Goal: Task Accomplishment & Management: Use online tool/utility

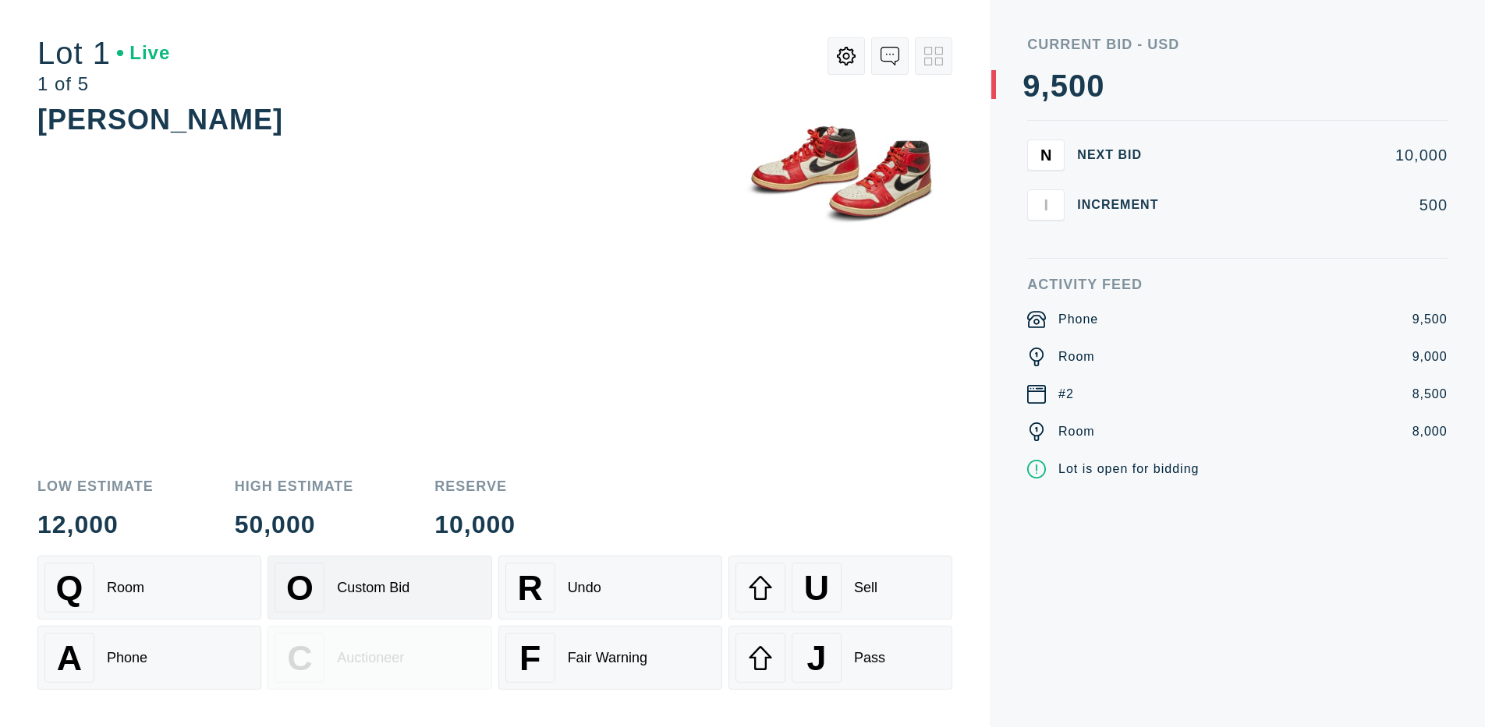
click at [379, 588] on div "Custom Bid" at bounding box center [373, 588] width 73 height 16
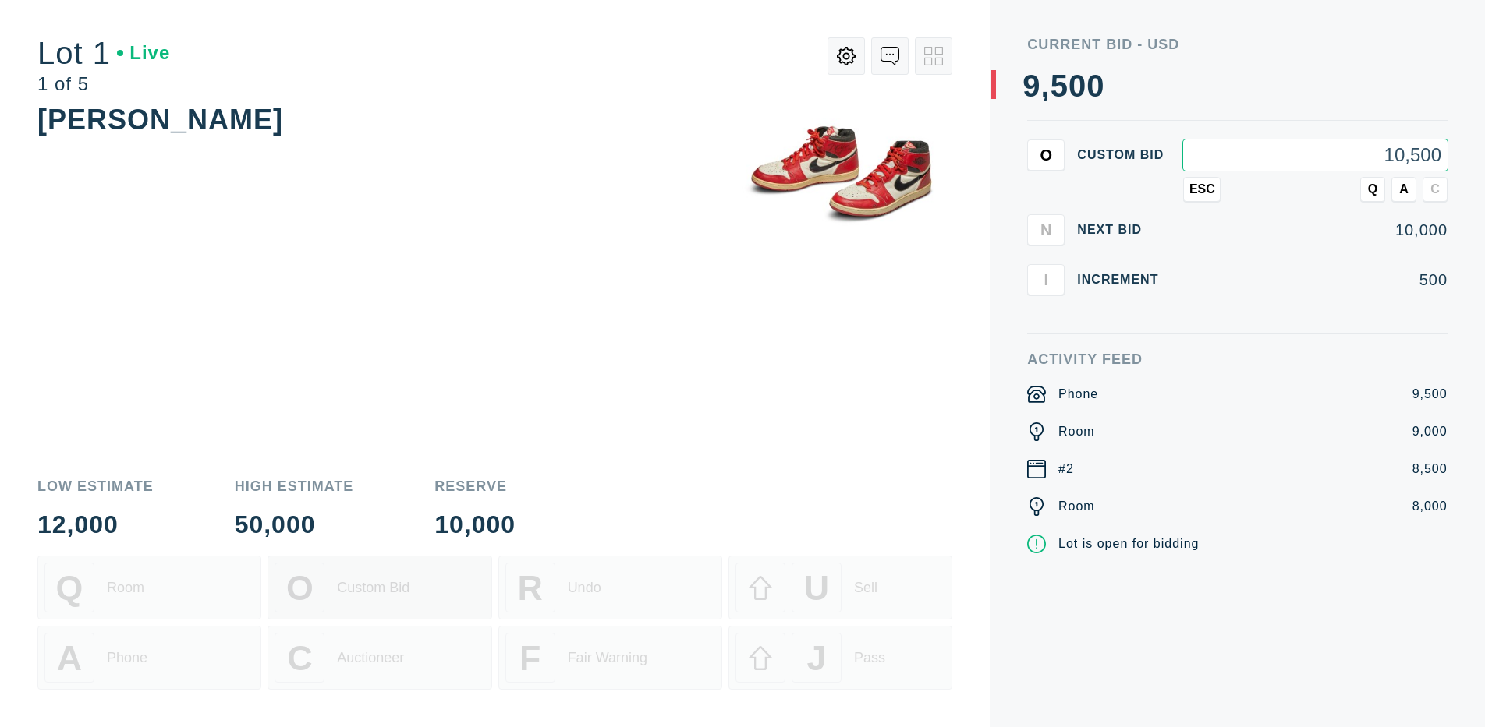
type input "10,500"
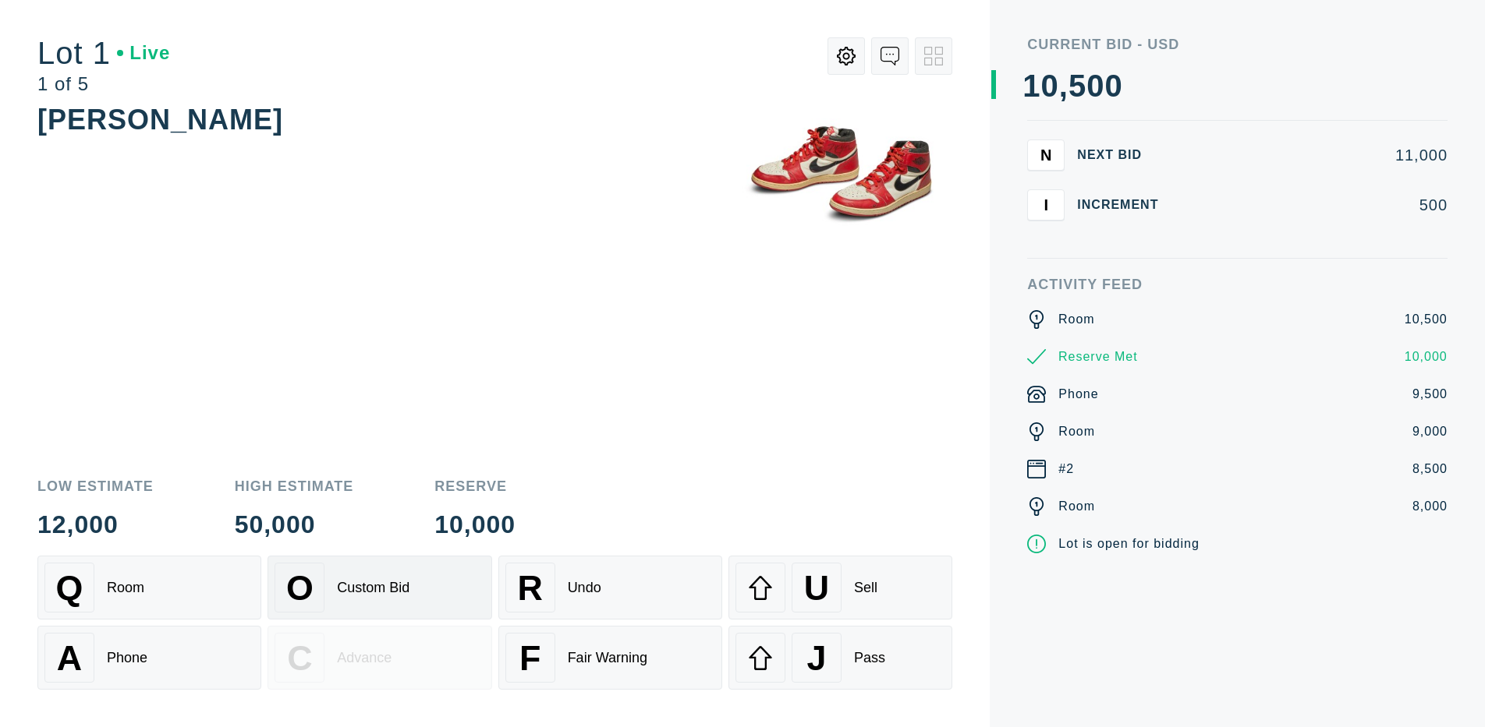
click at [379, 588] on div "Custom Bid" at bounding box center [373, 588] width 73 height 16
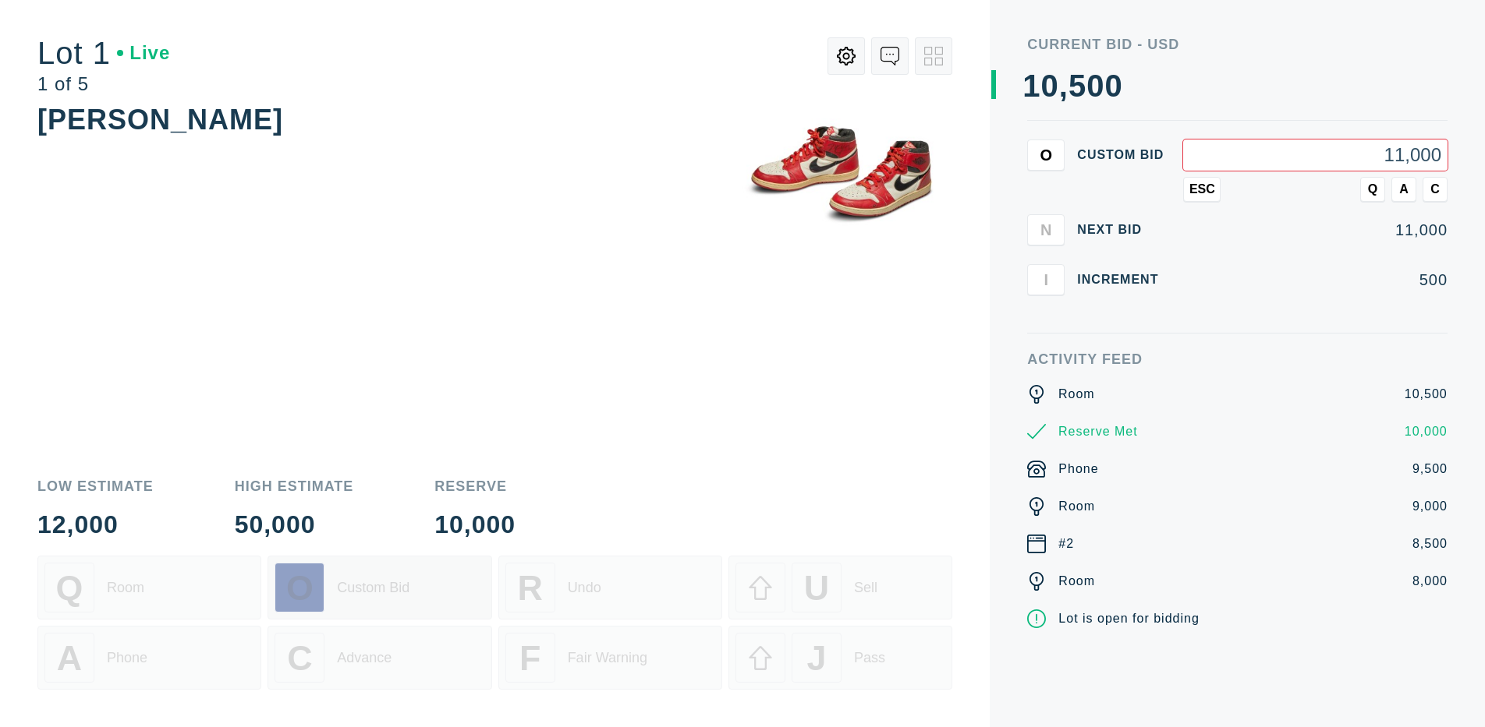
type input "11,000"
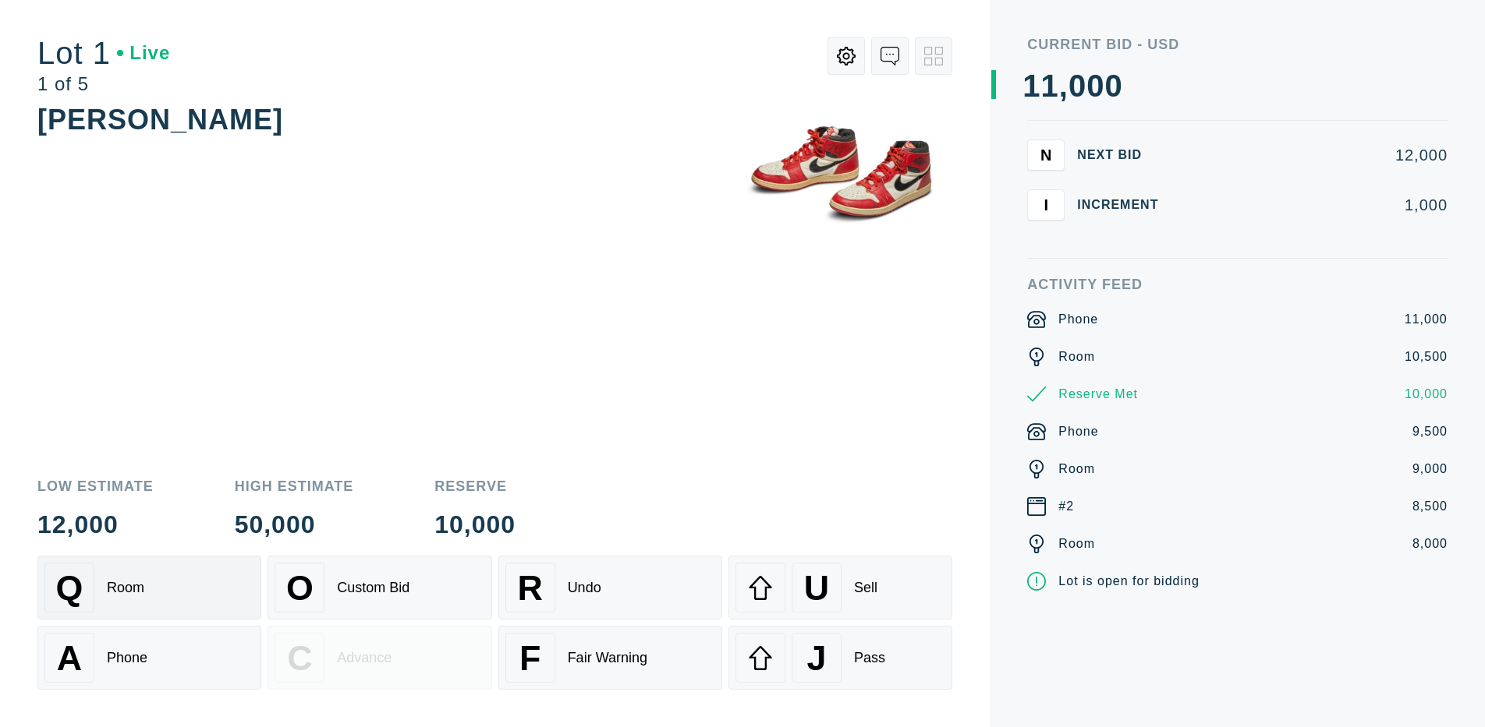
click at [149, 588] on div "Q Room" at bounding box center [149, 588] width 210 height 50
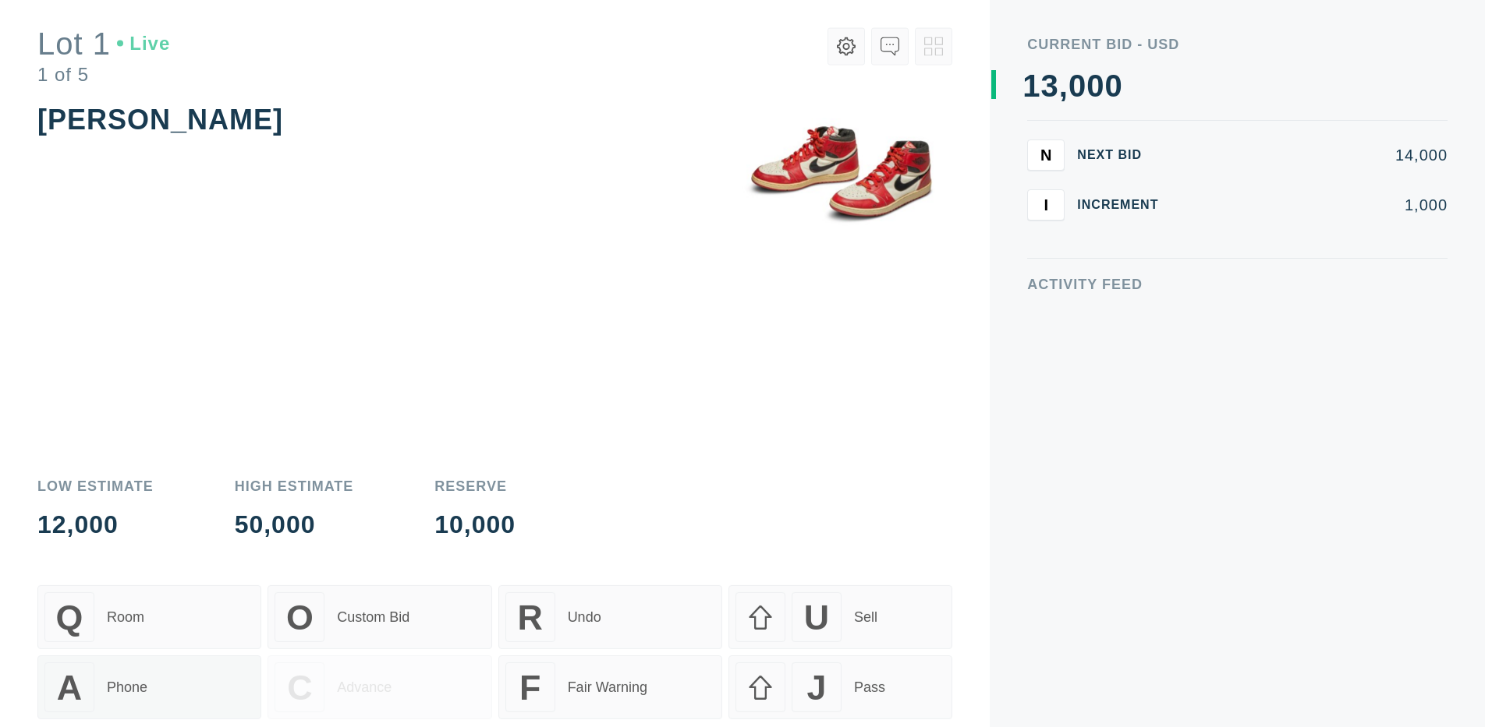
click at [149, 658] on div "A Phone" at bounding box center [149, 658] width 210 height 50
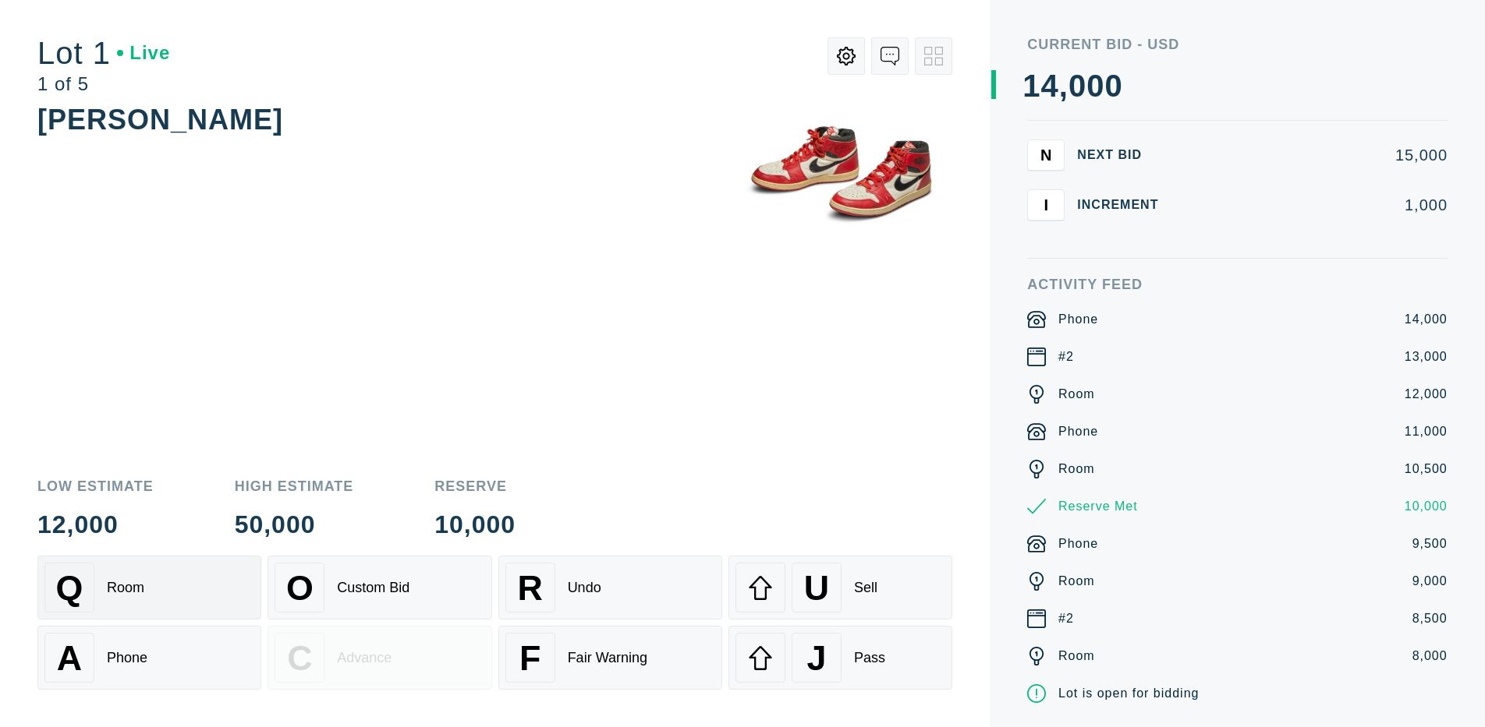
click at [149, 588] on div "Q Room" at bounding box center [149, 588] width 210 height 50
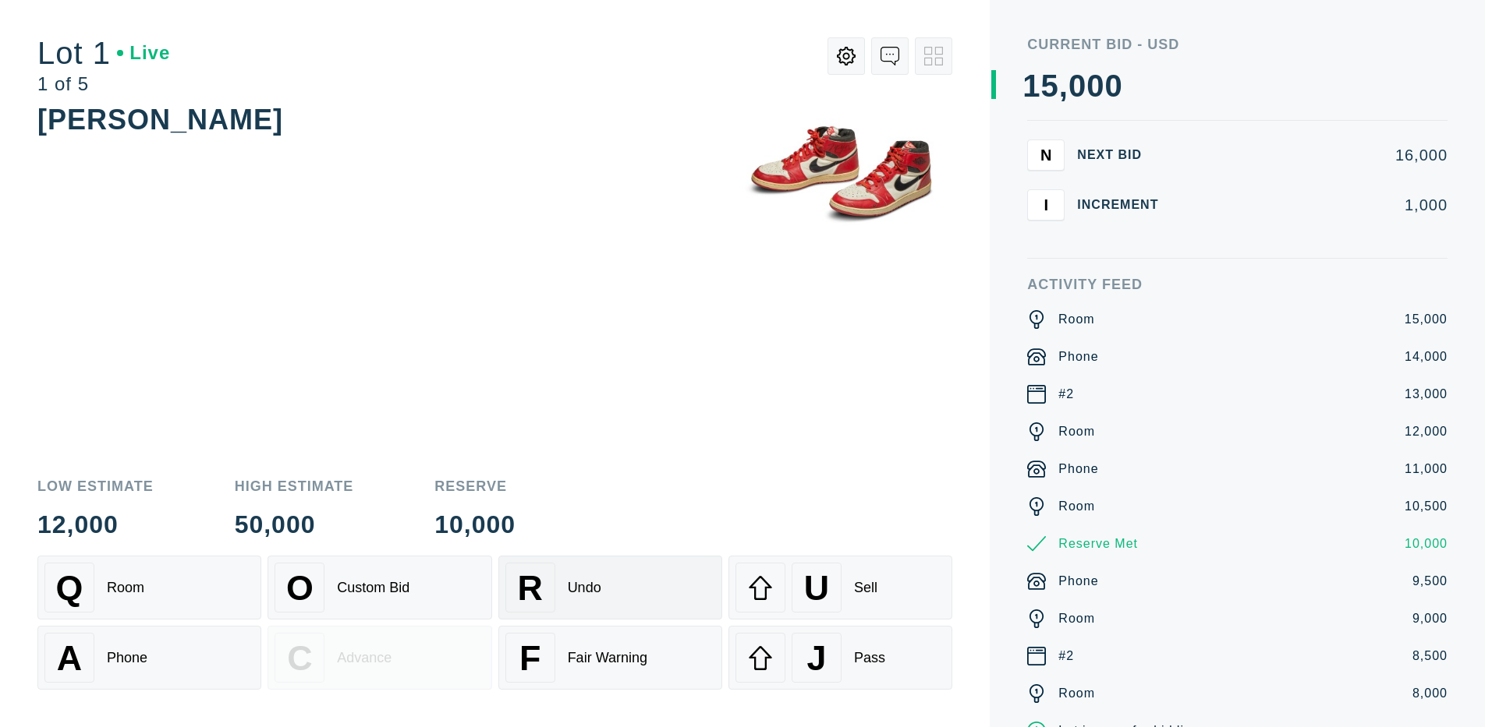
click at [610, 588] on div "R Undo" at bounding box center [610, 588] width 210 height 50
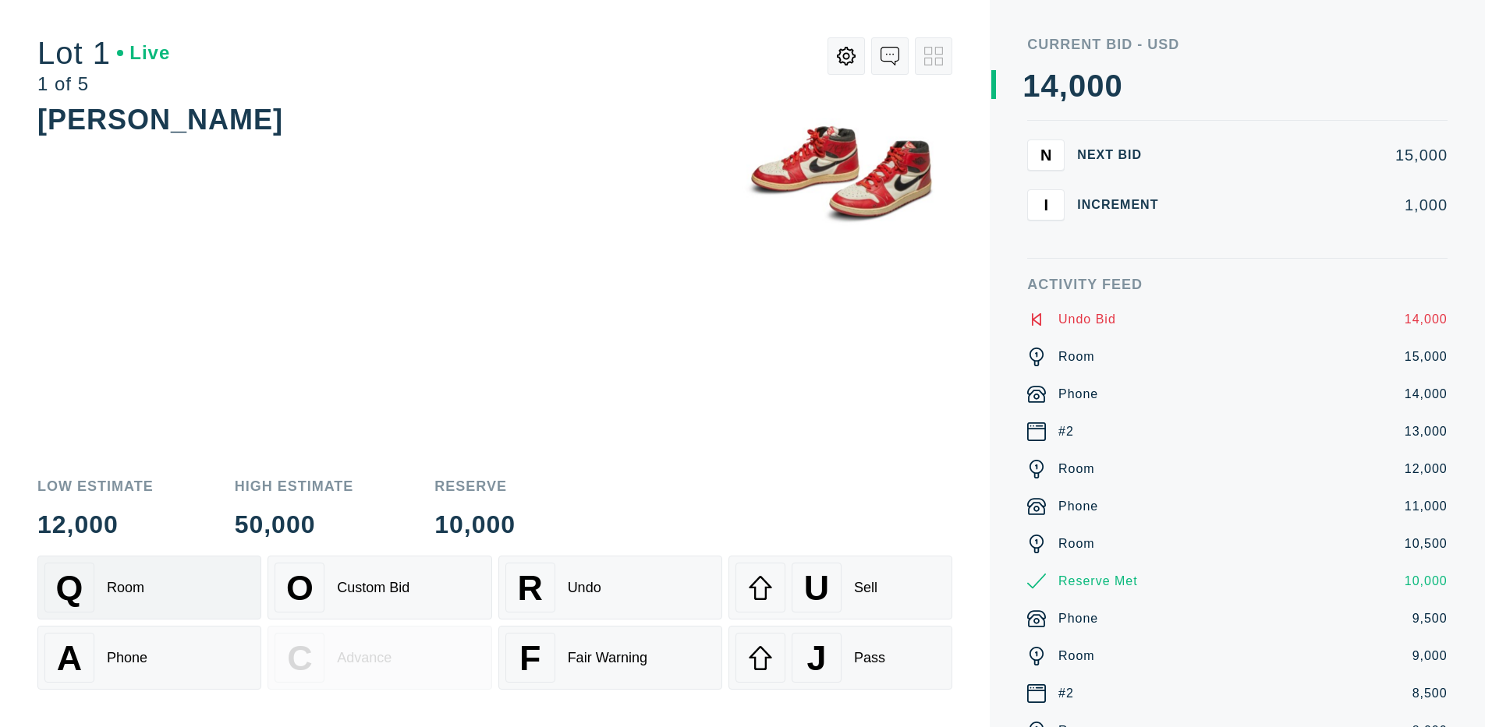
click at [149, 588] on div "Q Room" at bounding box center [149, 588] width 210 height 50
click at [149, 658] on div "A Phone" at bounding box center [149, 658] width 210 height 50
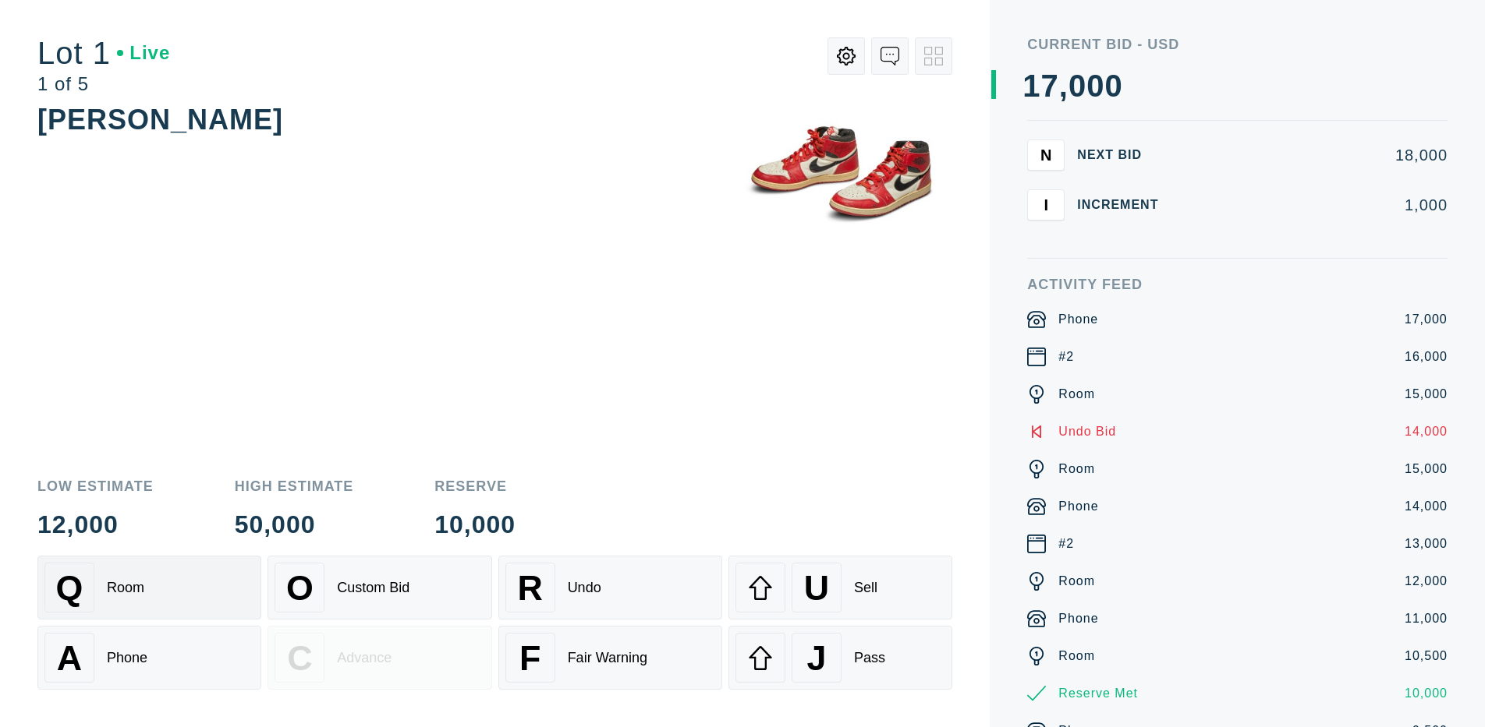
click at [149, 588] on div "Q Room" at bounding box center [149, 588] width 210 height 50
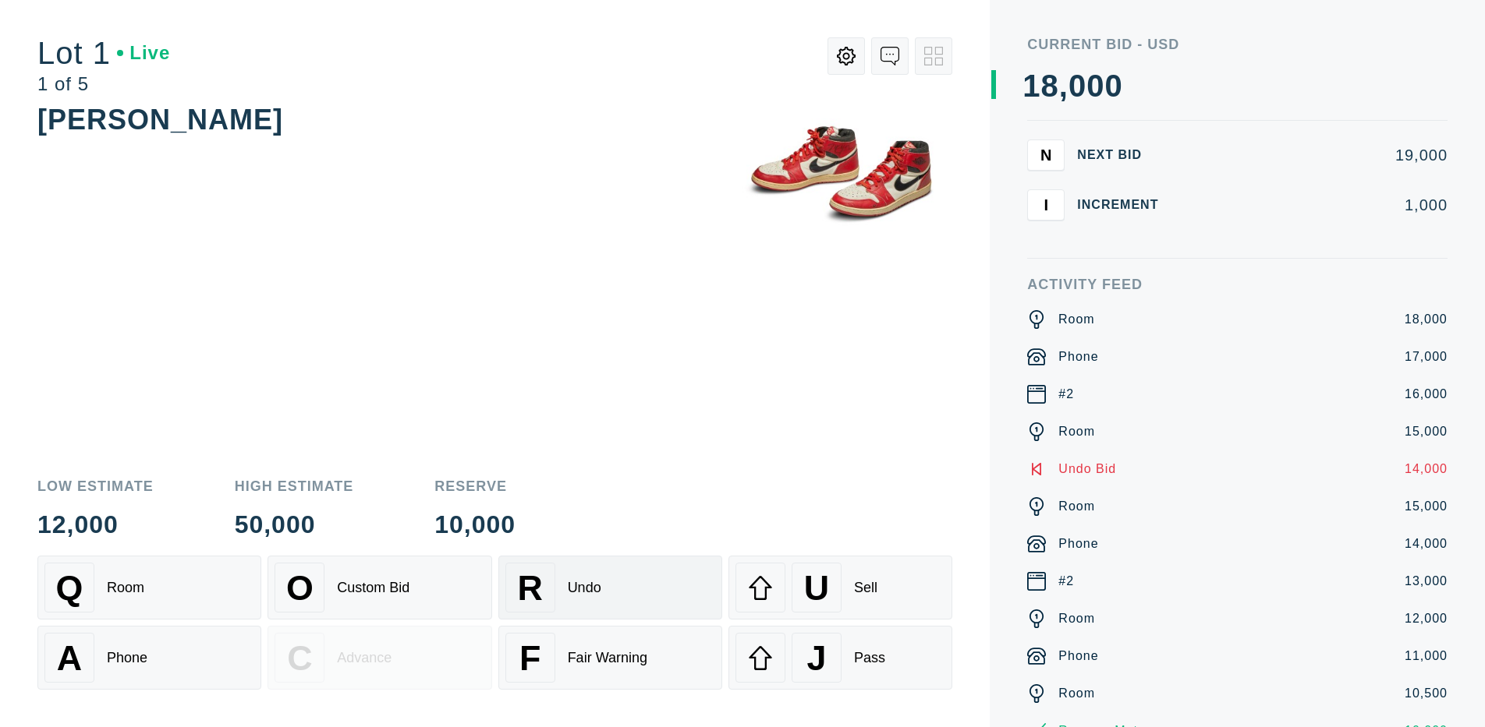
click at [610, 588] on div "R Undo" at bounding box center [610, 588] width 210 height 50
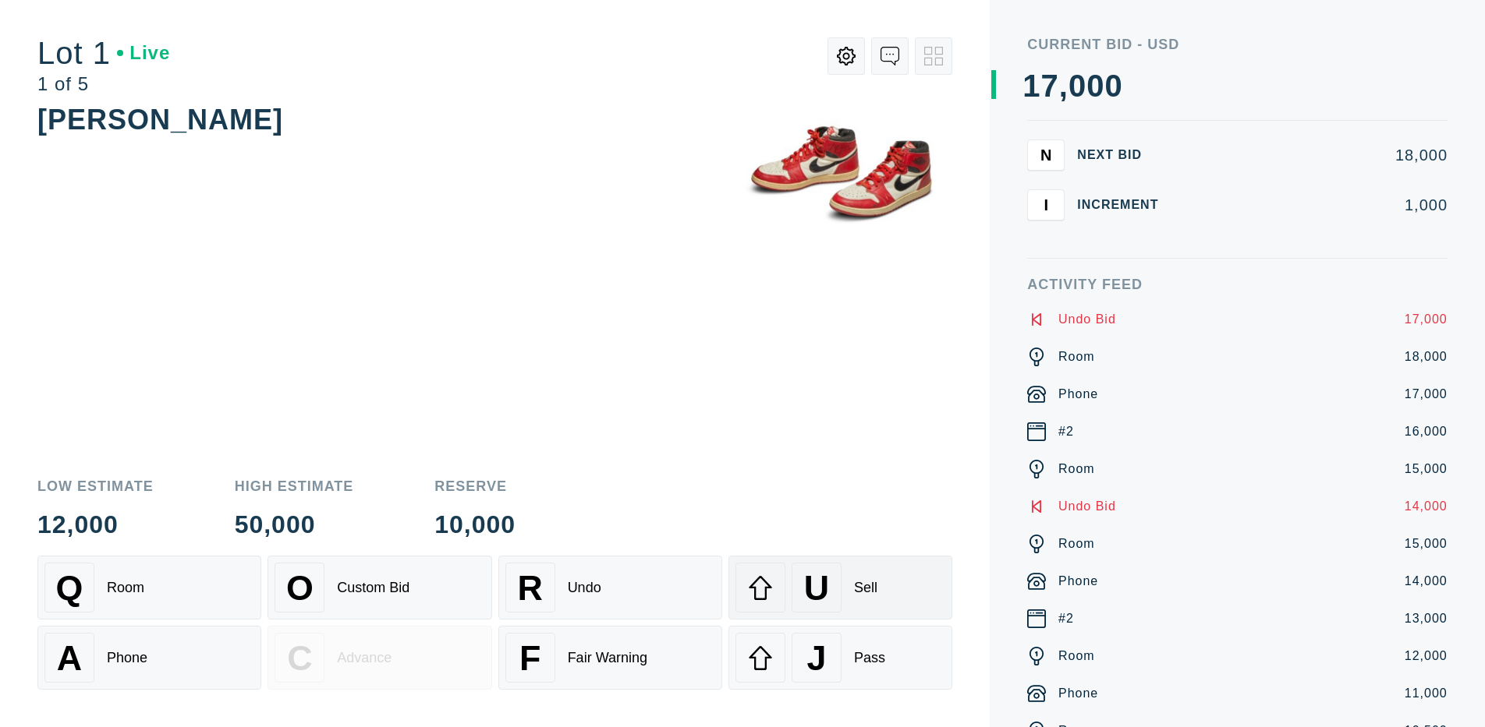
click at [840, 588] on div "U" at bounding box center [816, 588] width 50 height 50
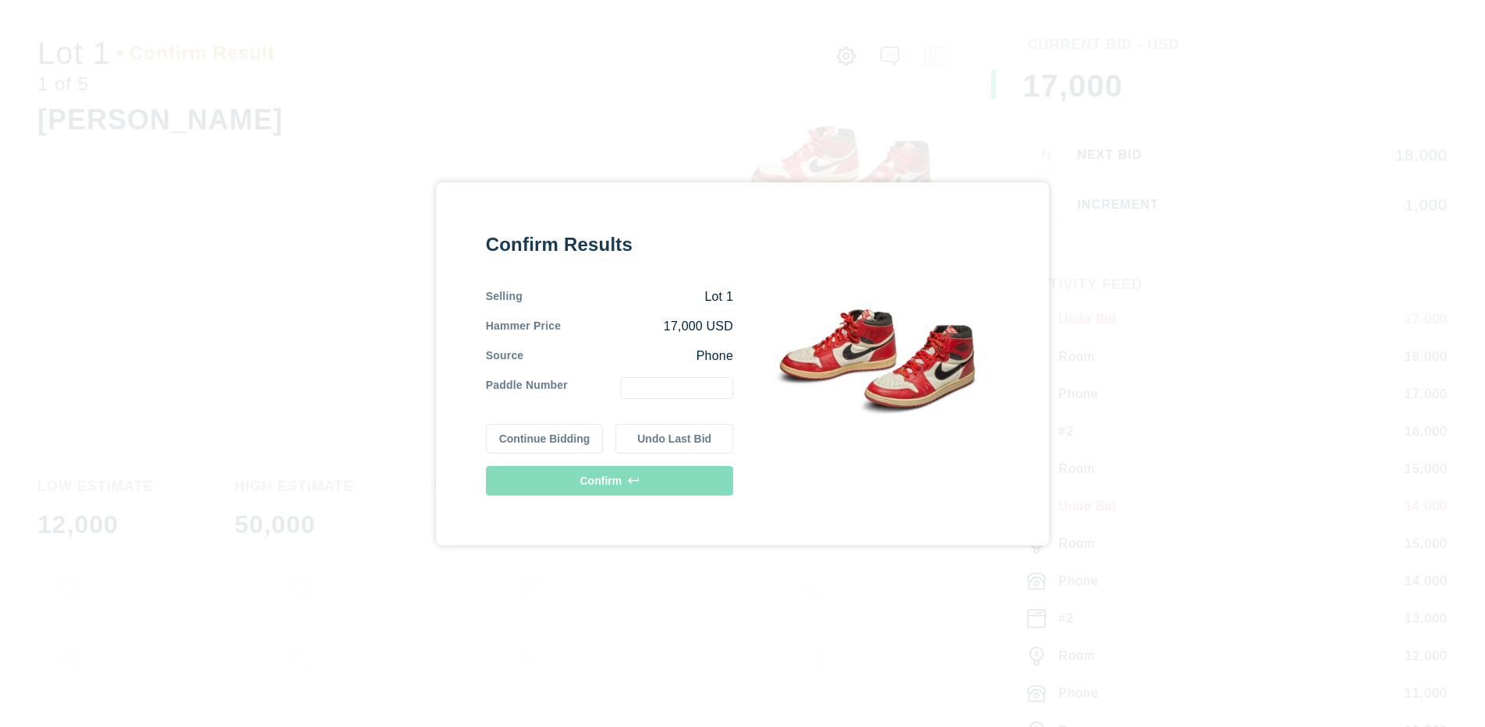
click at [544, 438] on button "Continue Bidding" at bounding box center [545, 439] width 118 height 30
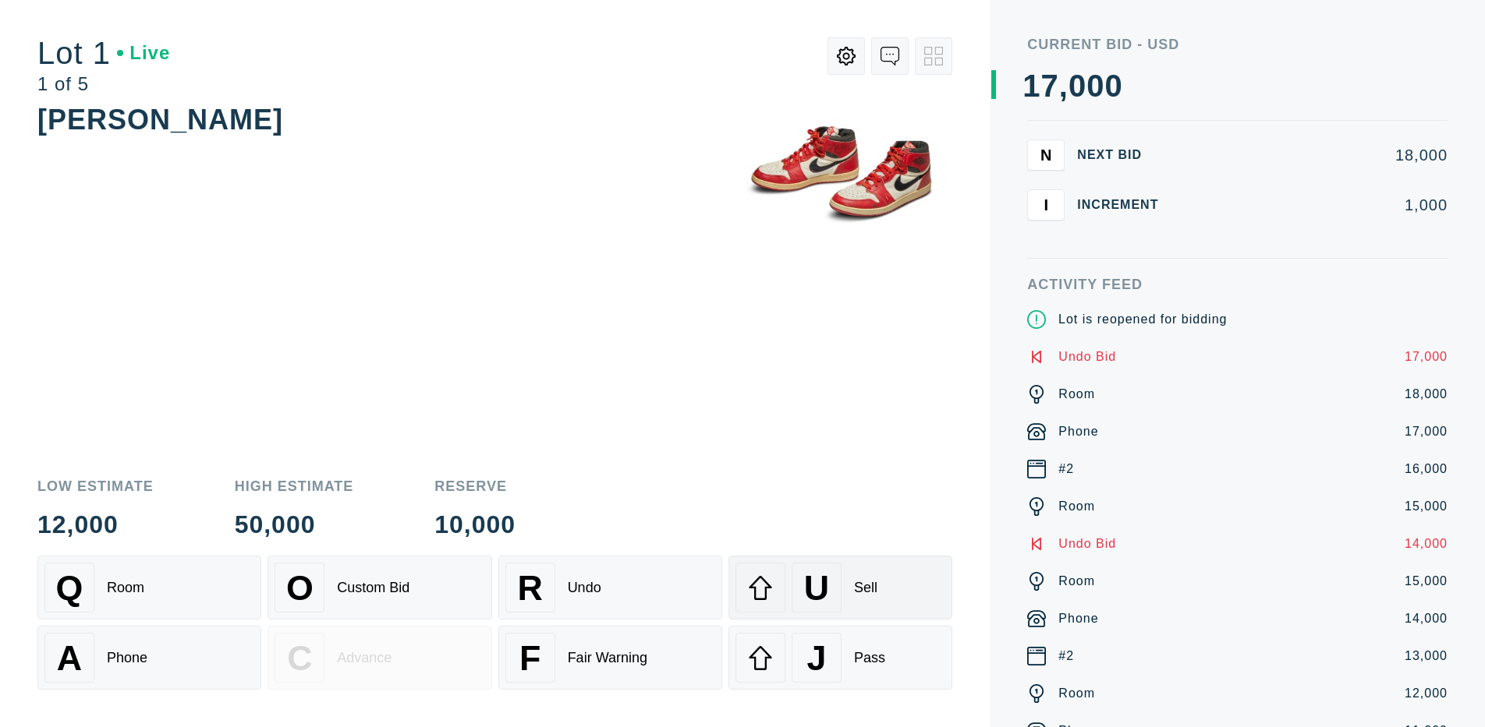
click at [840, 588] on div "U" at bounding box center [816, 588] width 50 height 50
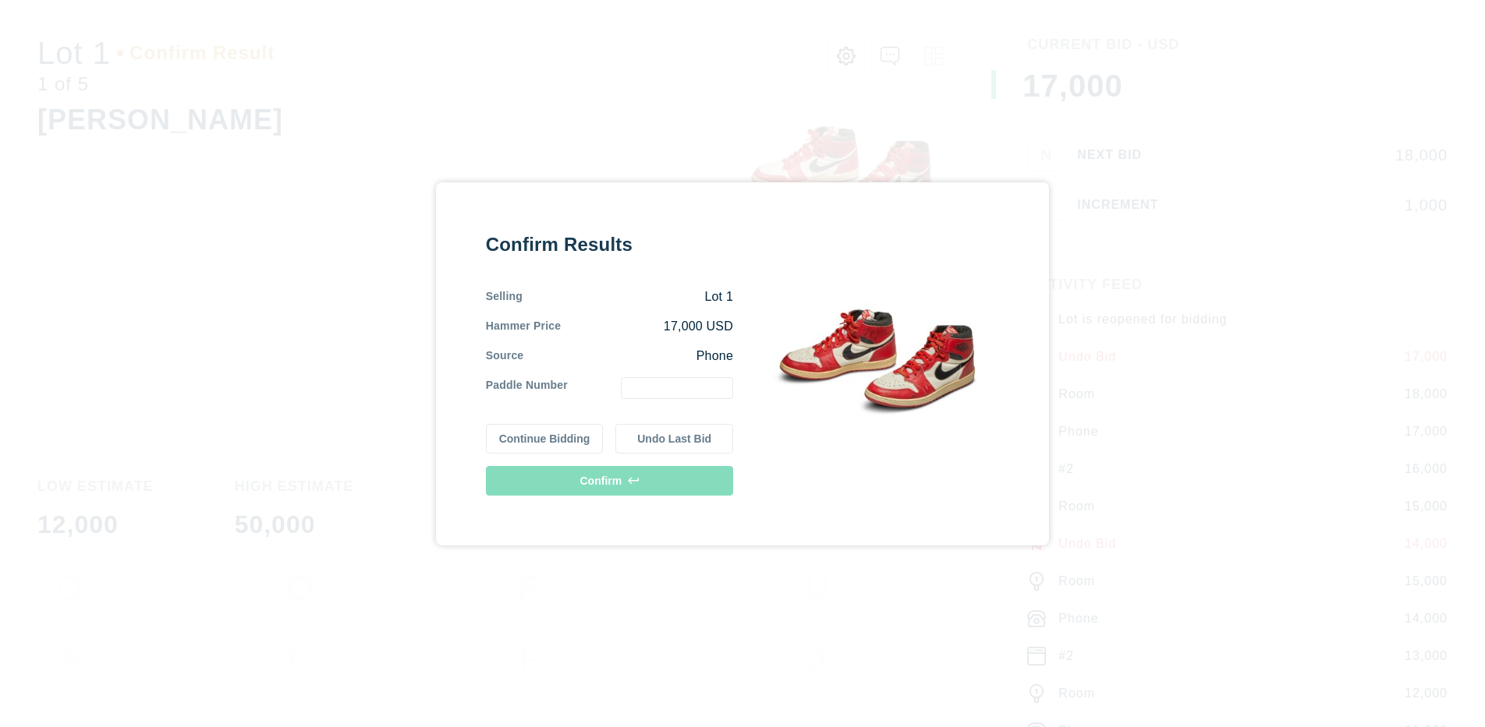
click at [674, 438] on button "Undo Last Bid" at bounding box center [674, 439] width 118 height 30
click at [544, 438] on button "Continue Bidding" at bounding box center [545, 439] width 118 height 30
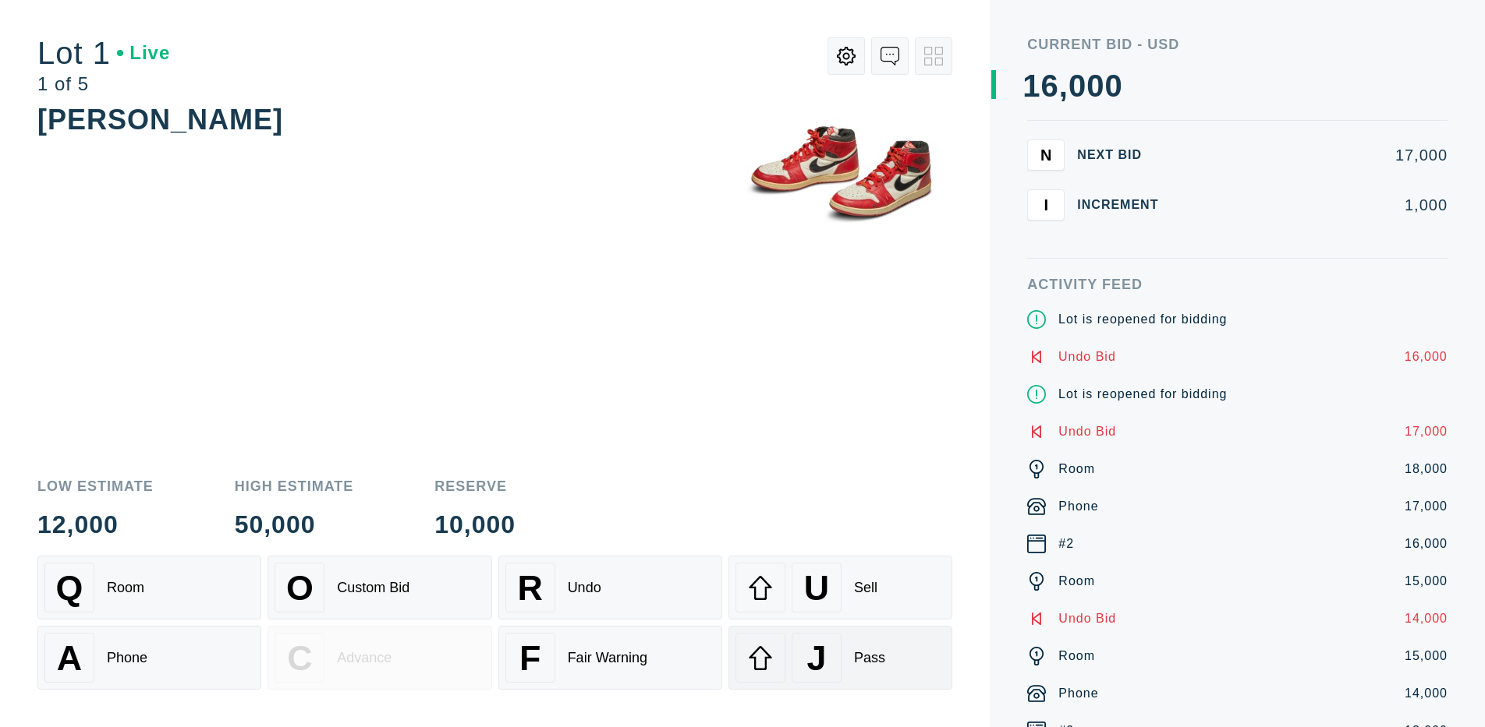
click at [840, 658] on div "J" at bounding box center [816, 658] width 50 height 50
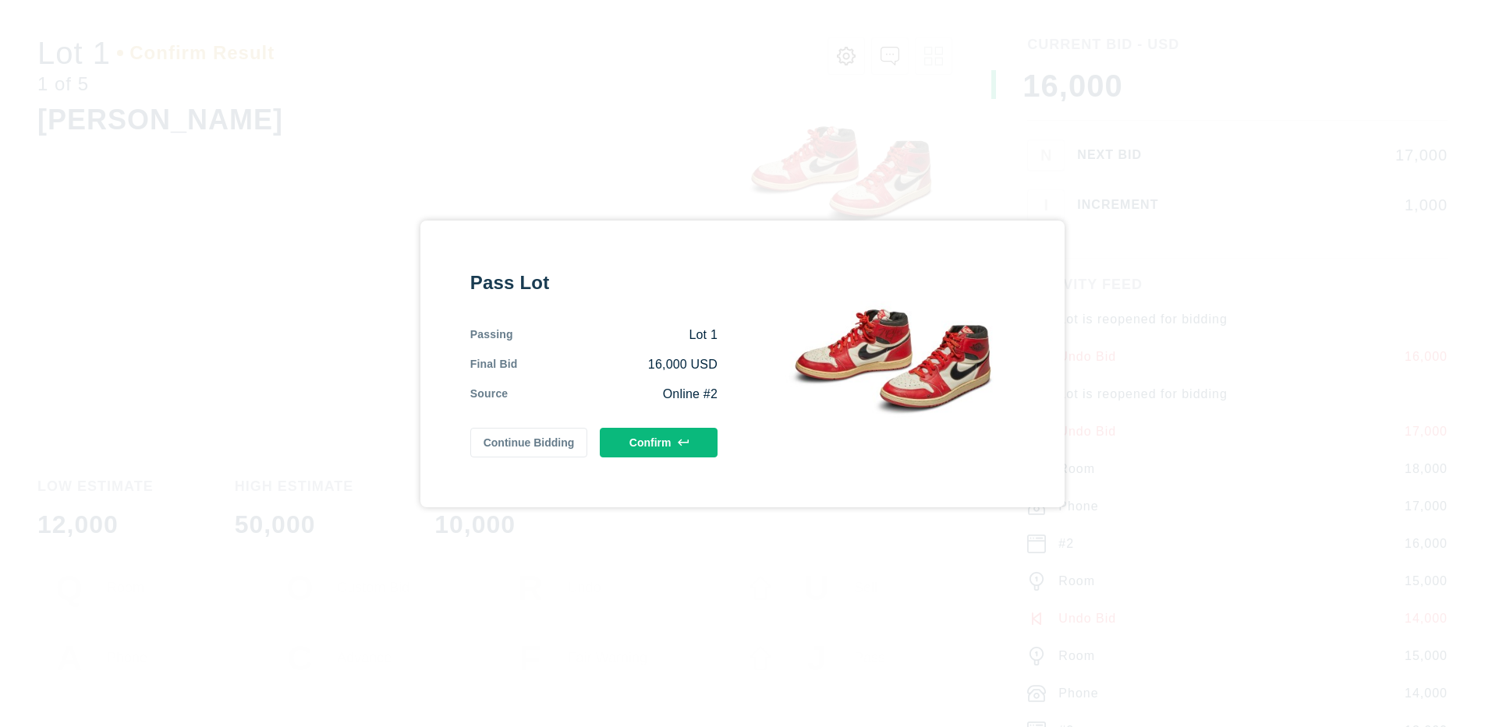
click at [658, 442] on button "Confirm" at bounding box center [659, 443] width 118 height 30
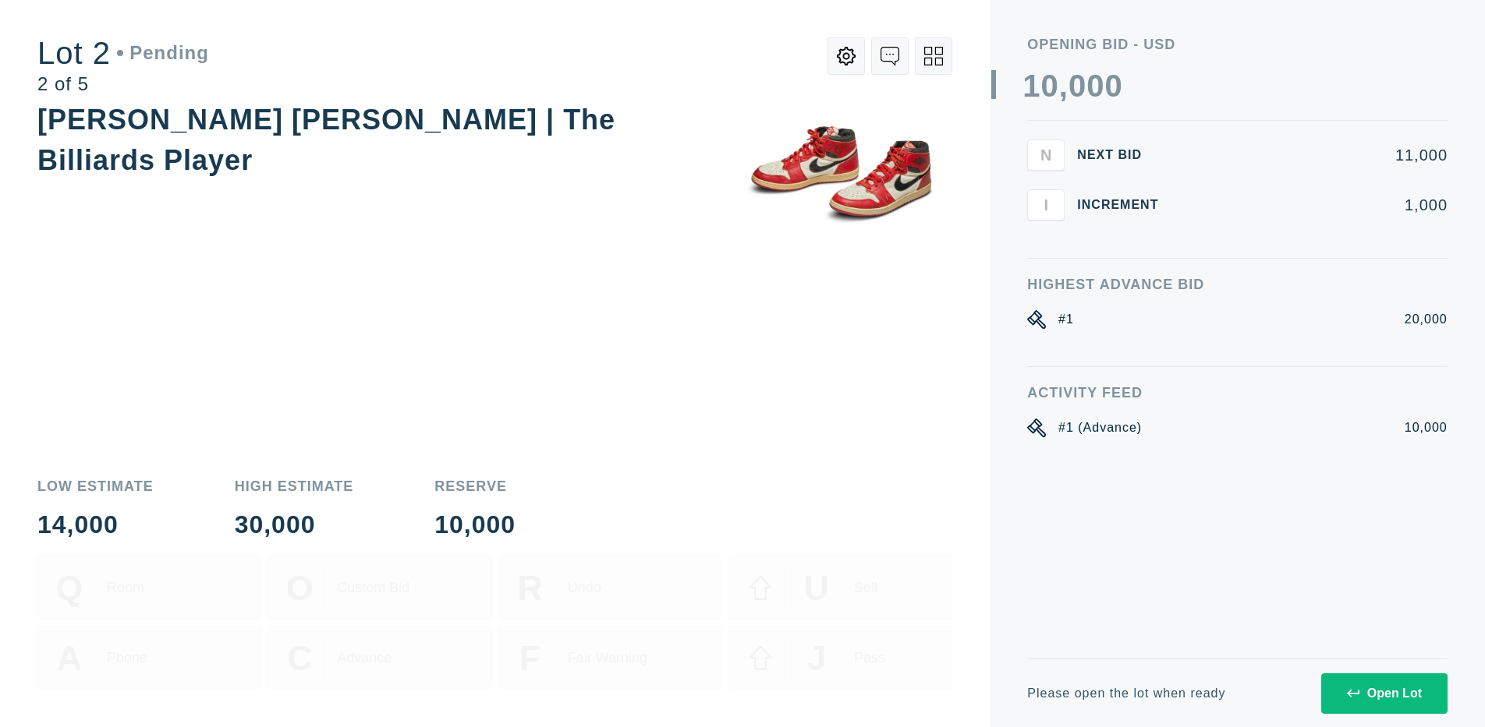
click at [1383, 693] on div "Open Lot" at bounding box center [1384, 694] width 75 height 14
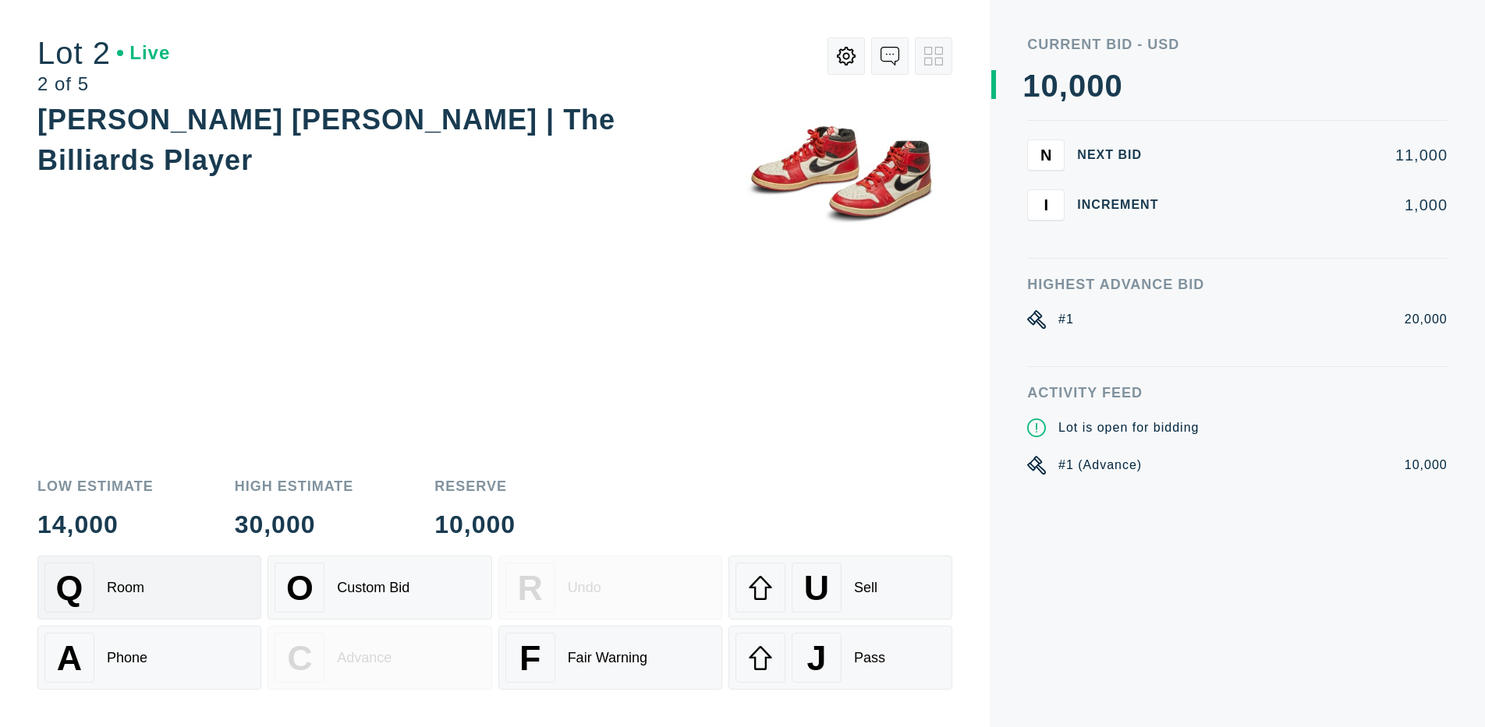
click at [149, 588] on div "Q Room" at bounding box center [149, 588] width 210 height 50
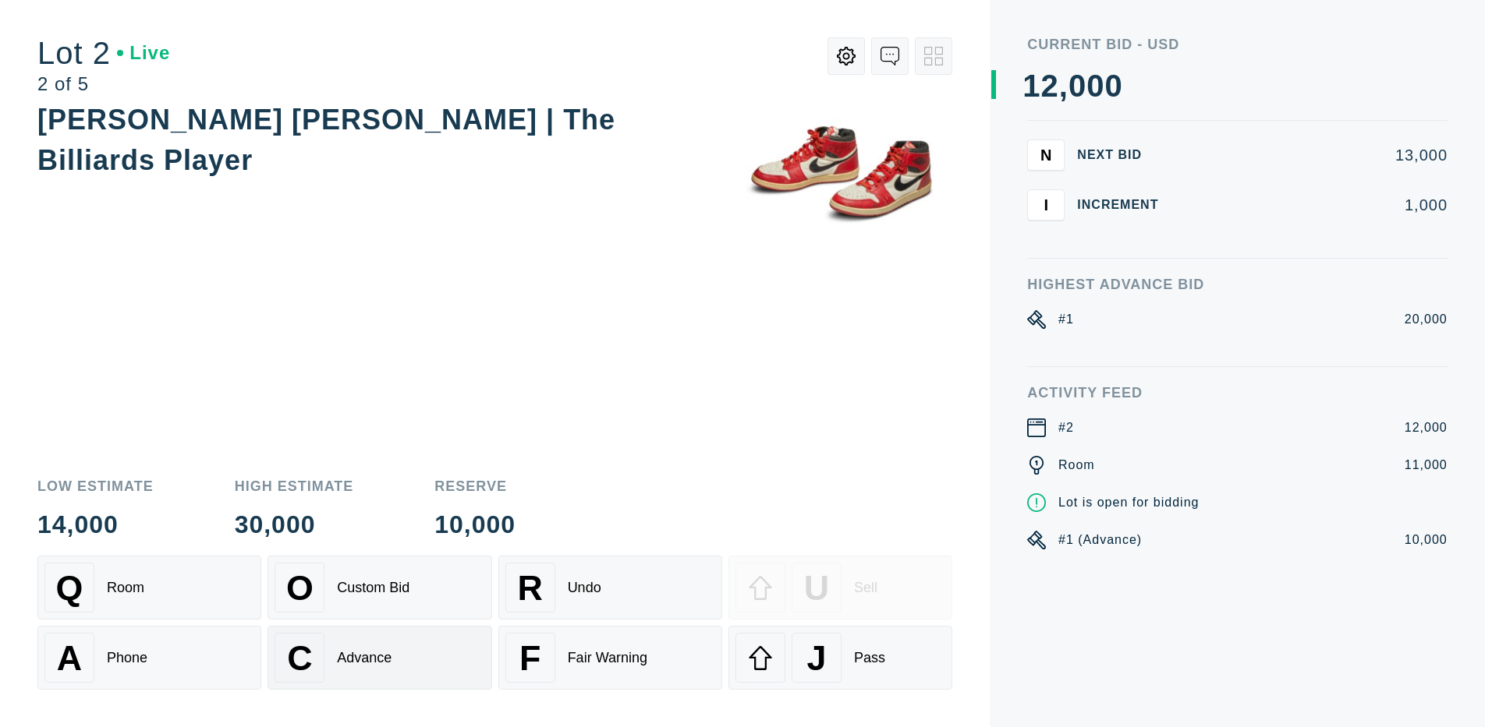
click at [379, 658] on div "Advance" at bounding box center [364, 658] width 55 height 16
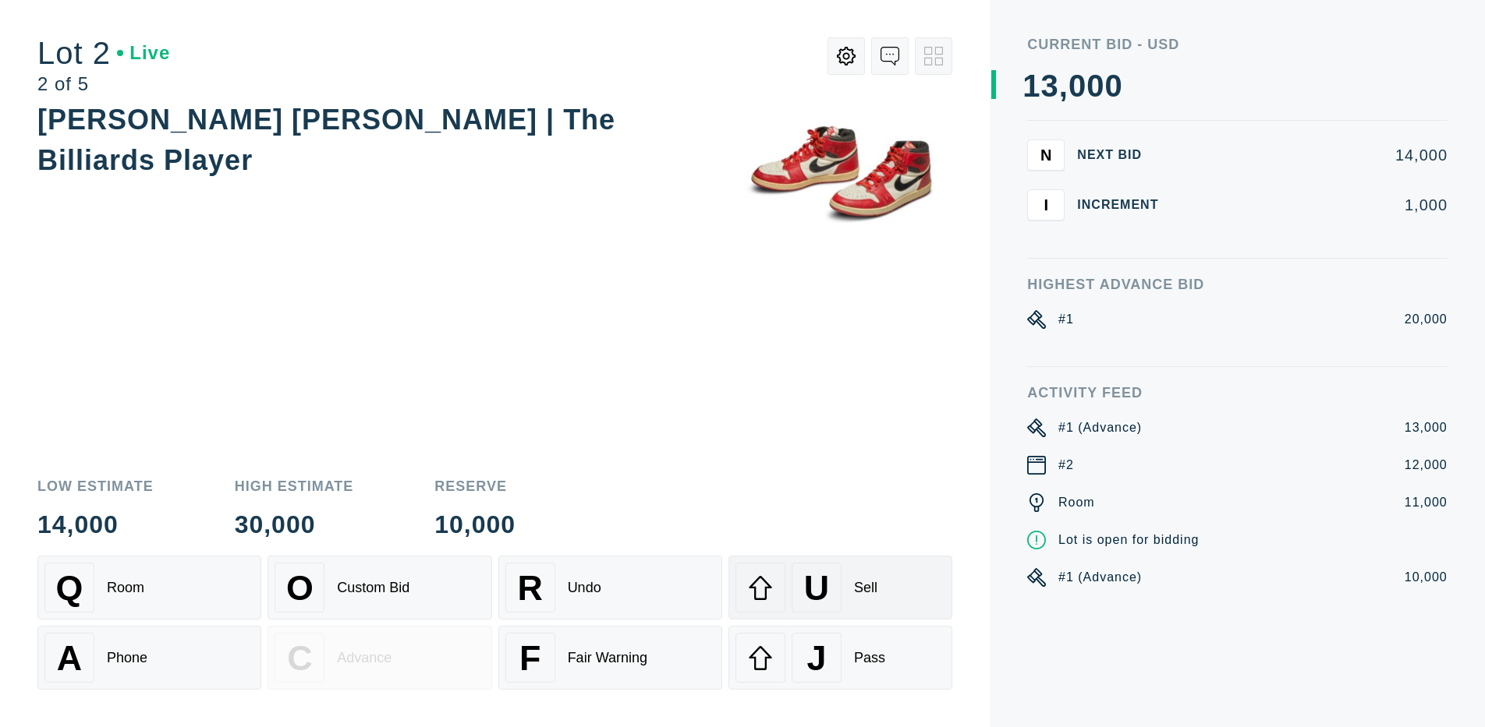
click at [840, 588] on div "U" at bounding box center [816, 588] width 50 height 50
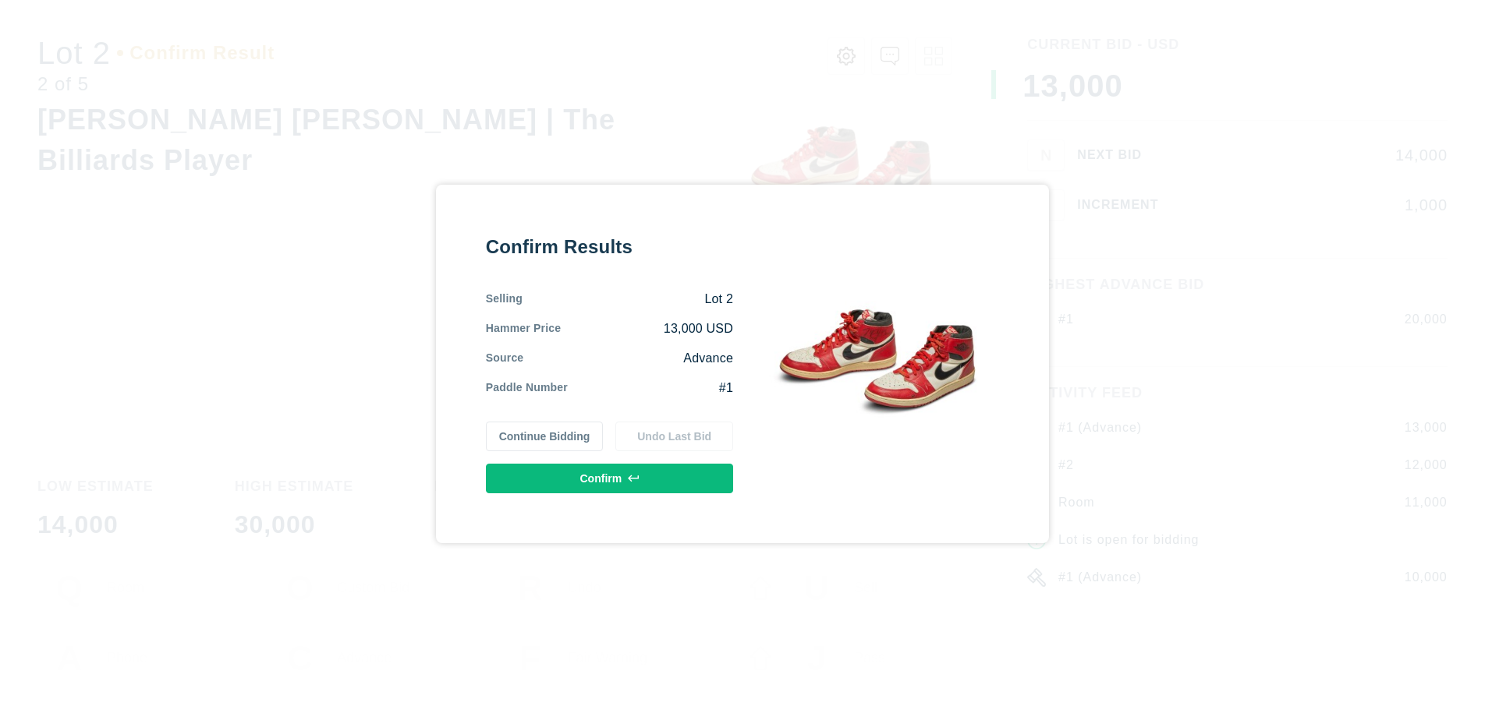
click at [609, 478] on button "Confirm" at bounding box center [609, 479] width 247 height 30
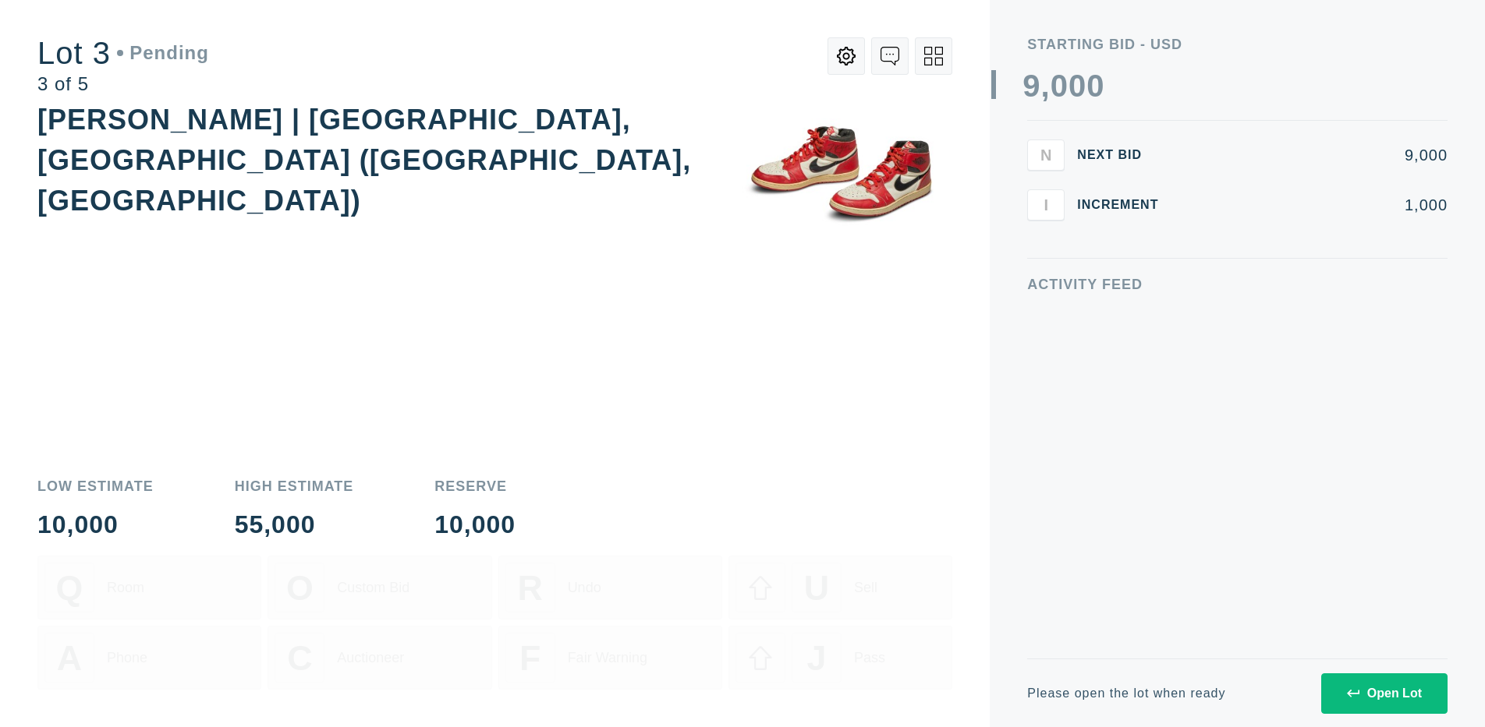
click at [1383, 693] on div "Open Lot" at bounding box center [1384, 694] width 75 height 14
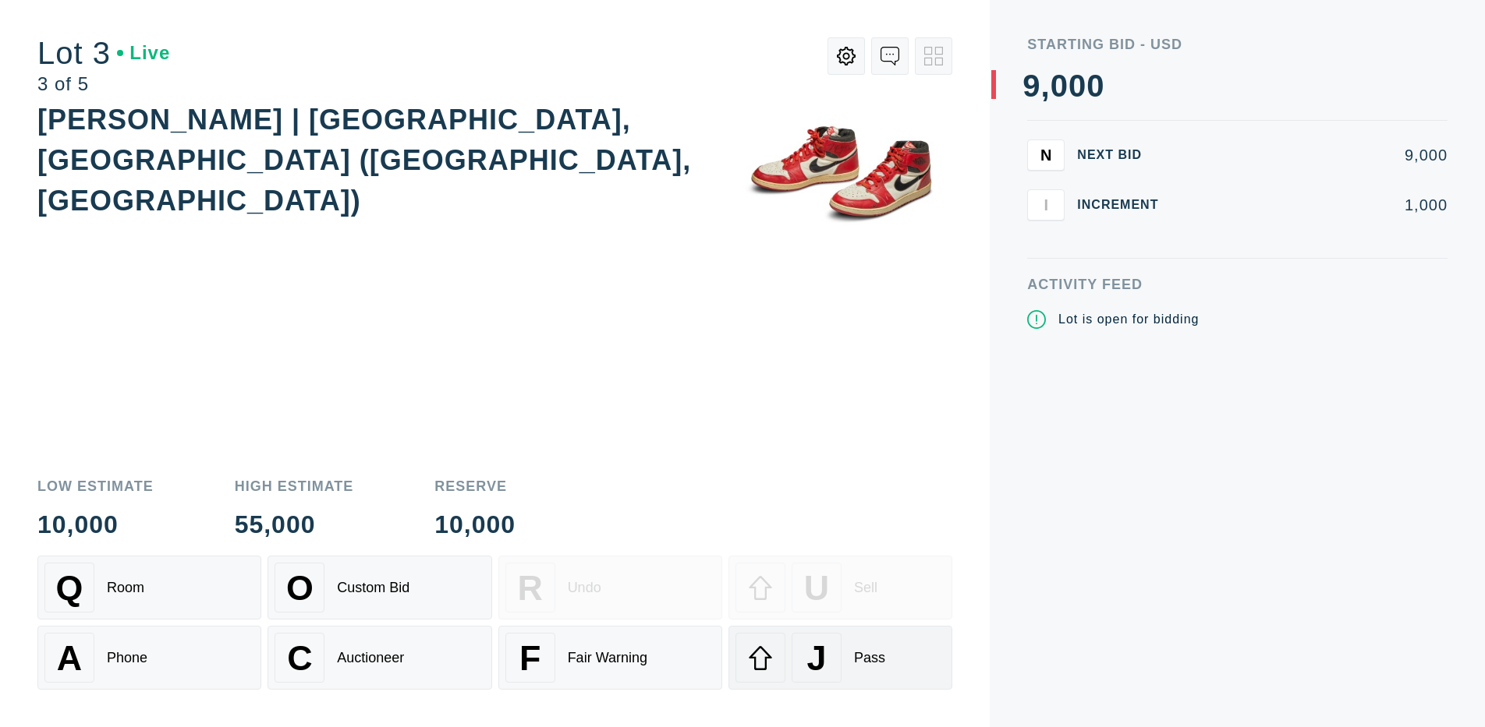
click at [840, 658] on div "J" at bounding box center [816, 658] width 50 height 50
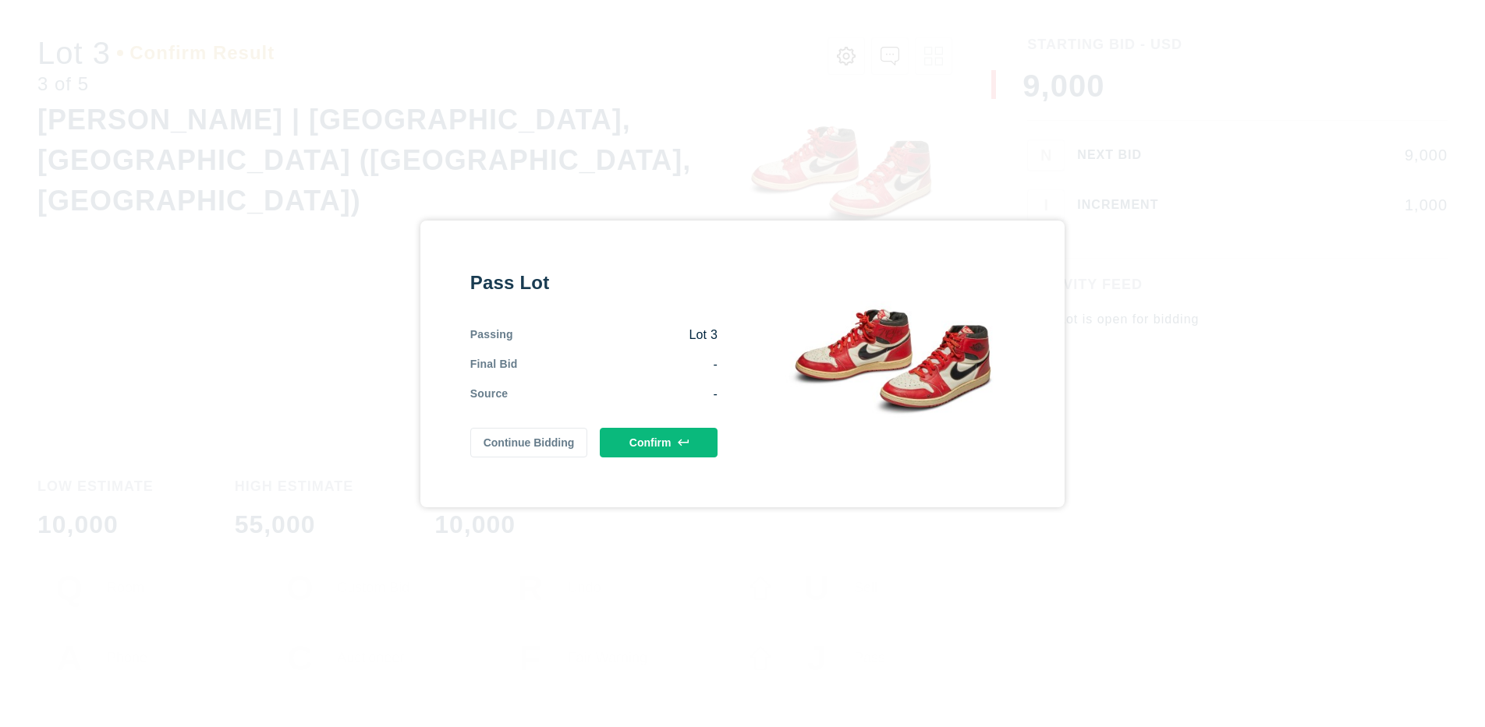
click at [658, 442] on button "Confirm" at bounding box center [659, 443] width 118 height 30
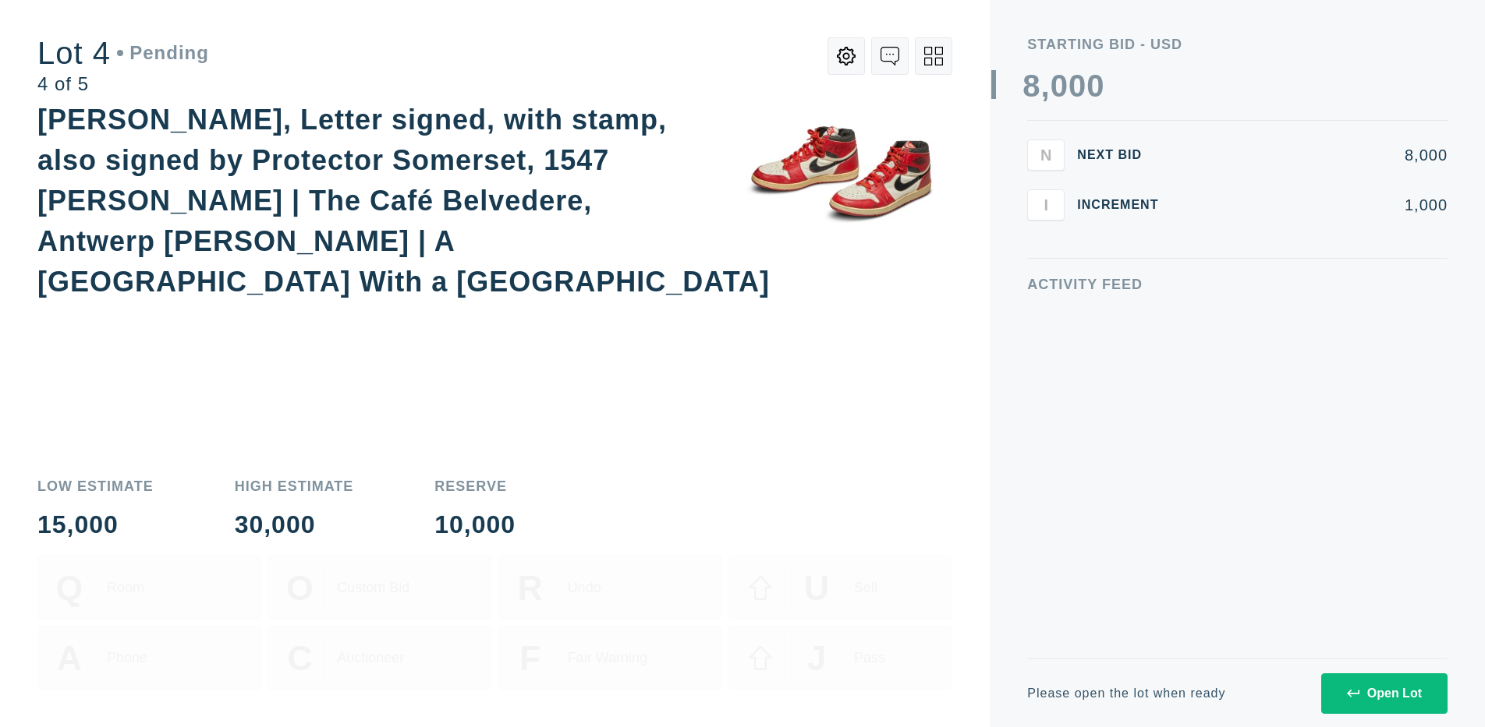
click at [1383, 693] on div "Open Lot" at bounding box center [1384, 694] width 75 height 14
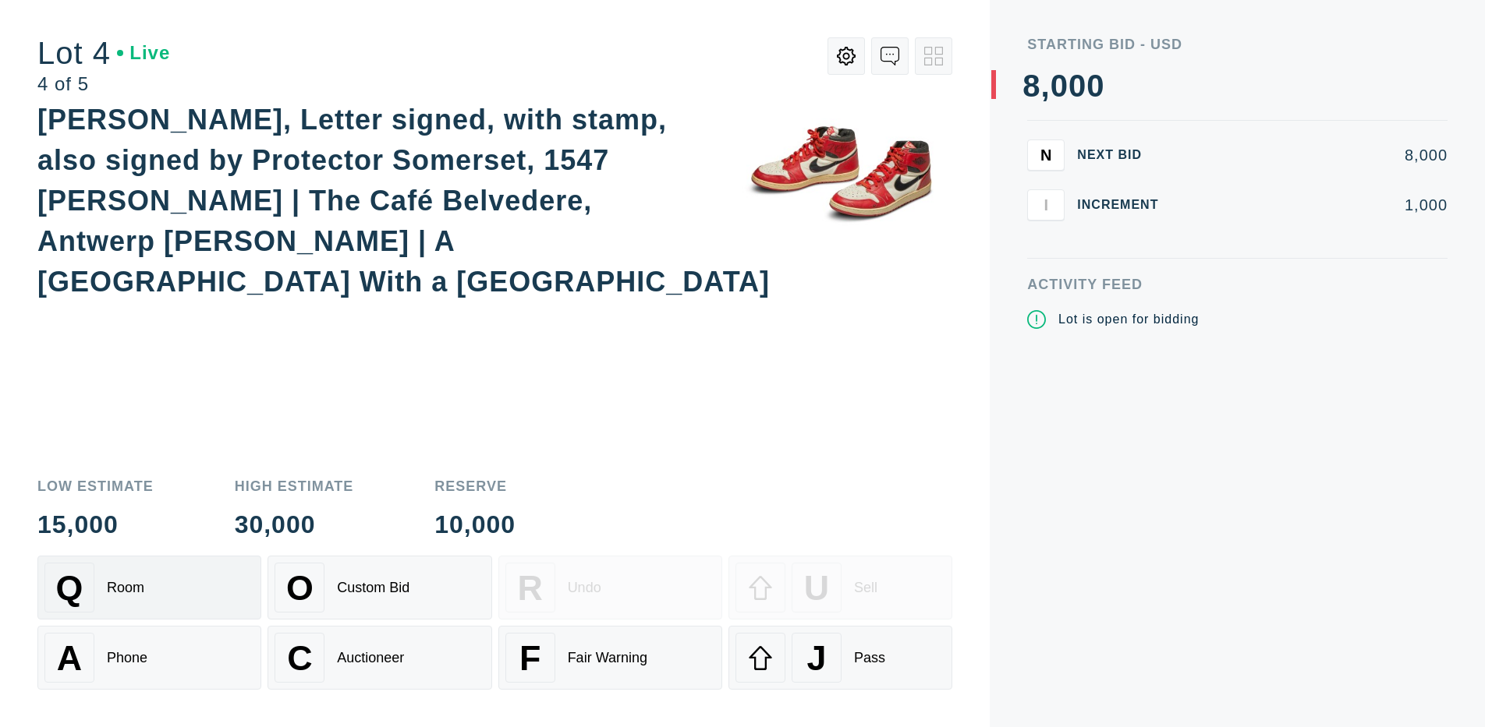
click at [149, 588] on div "Q Room" at bounding box center [149, 588] width 210 height 50
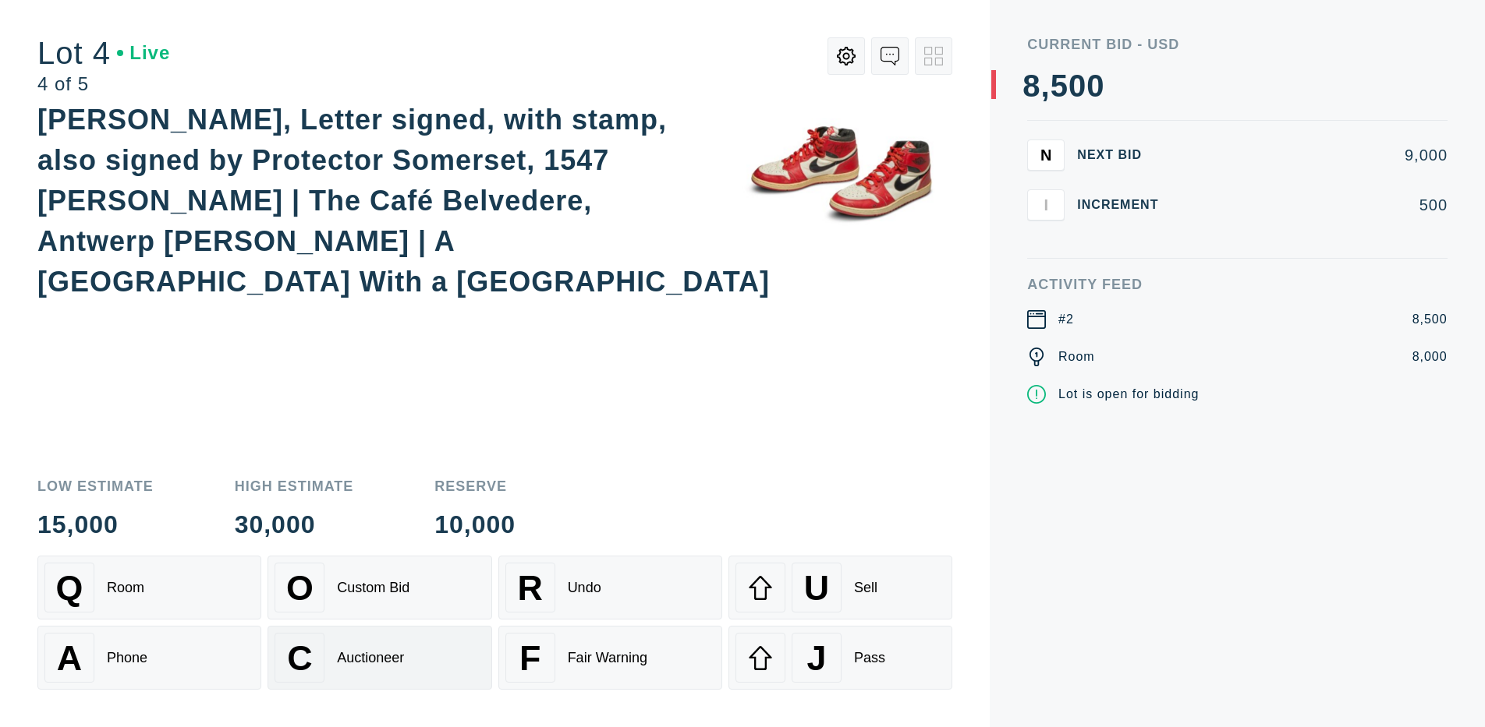
click at [379, 658] on div "Auctioneer" at bounding box center [370, 658] width 67 height 16
click at [840, 658] on div "J" at bounding box center [816, 658] width 50 height 50
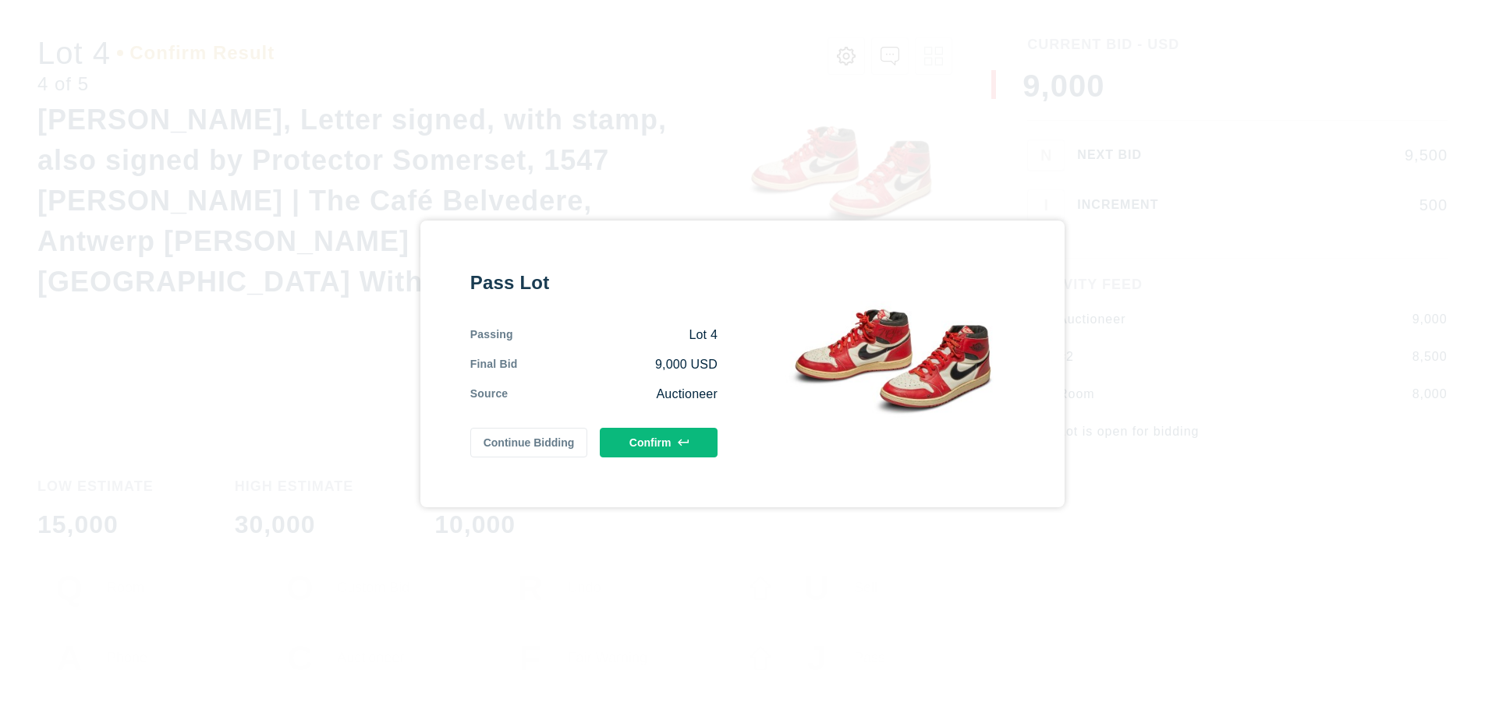
click at [658, 442] on button "Confirm" at bounding box center [659, 443] width 118 height 30
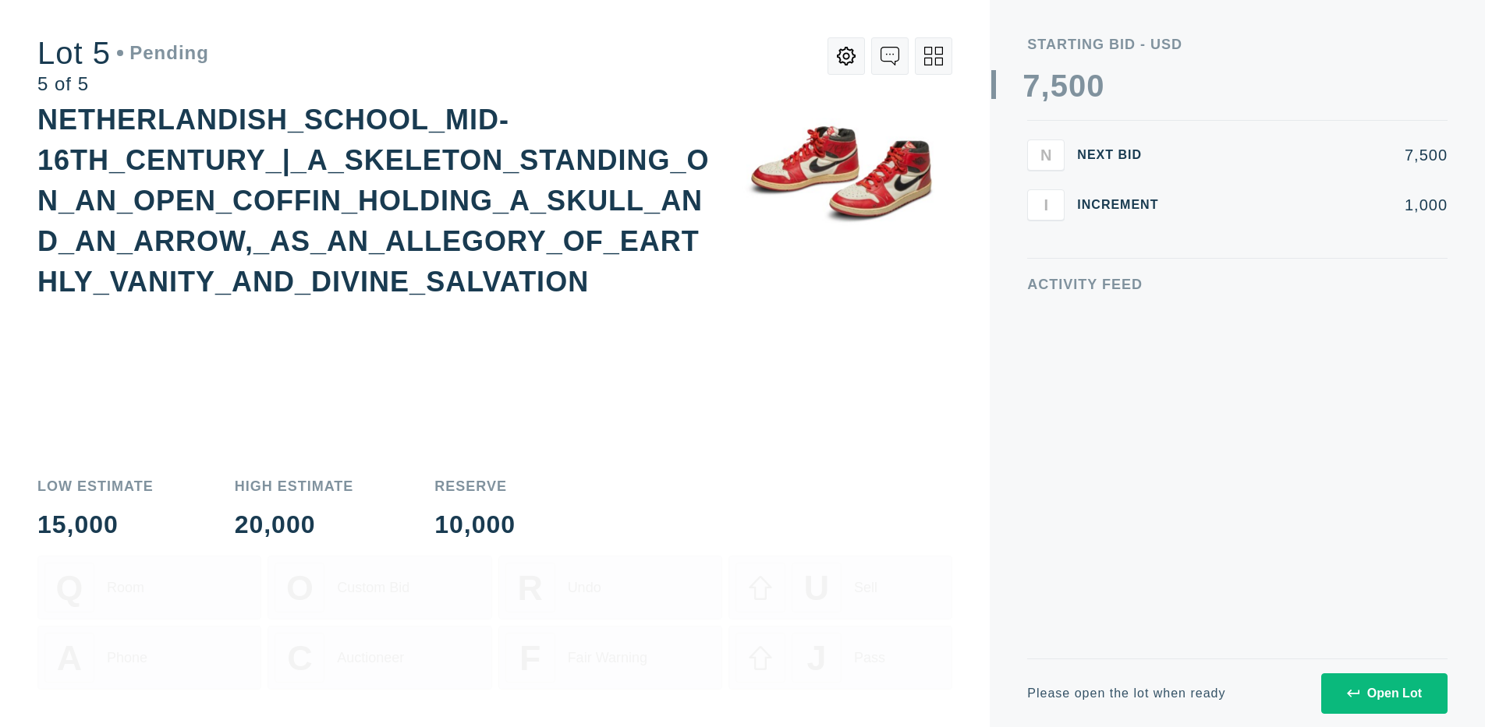
click at [1383, 693] on div "Open Lot" at bounding box center [1384, 694] width 75 height 14
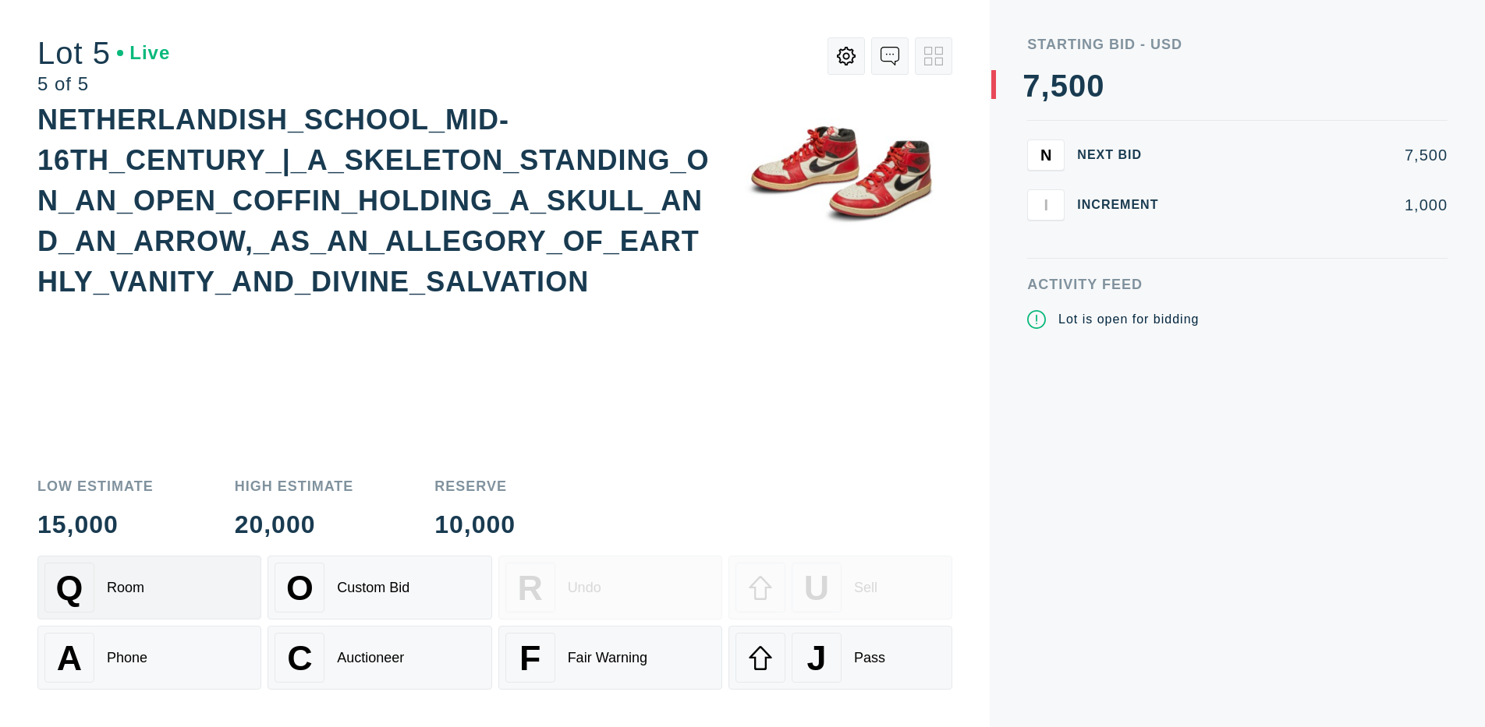
click at [149, 588] on div "Q Room" at bounding box center [149, 588] width 210 height 50
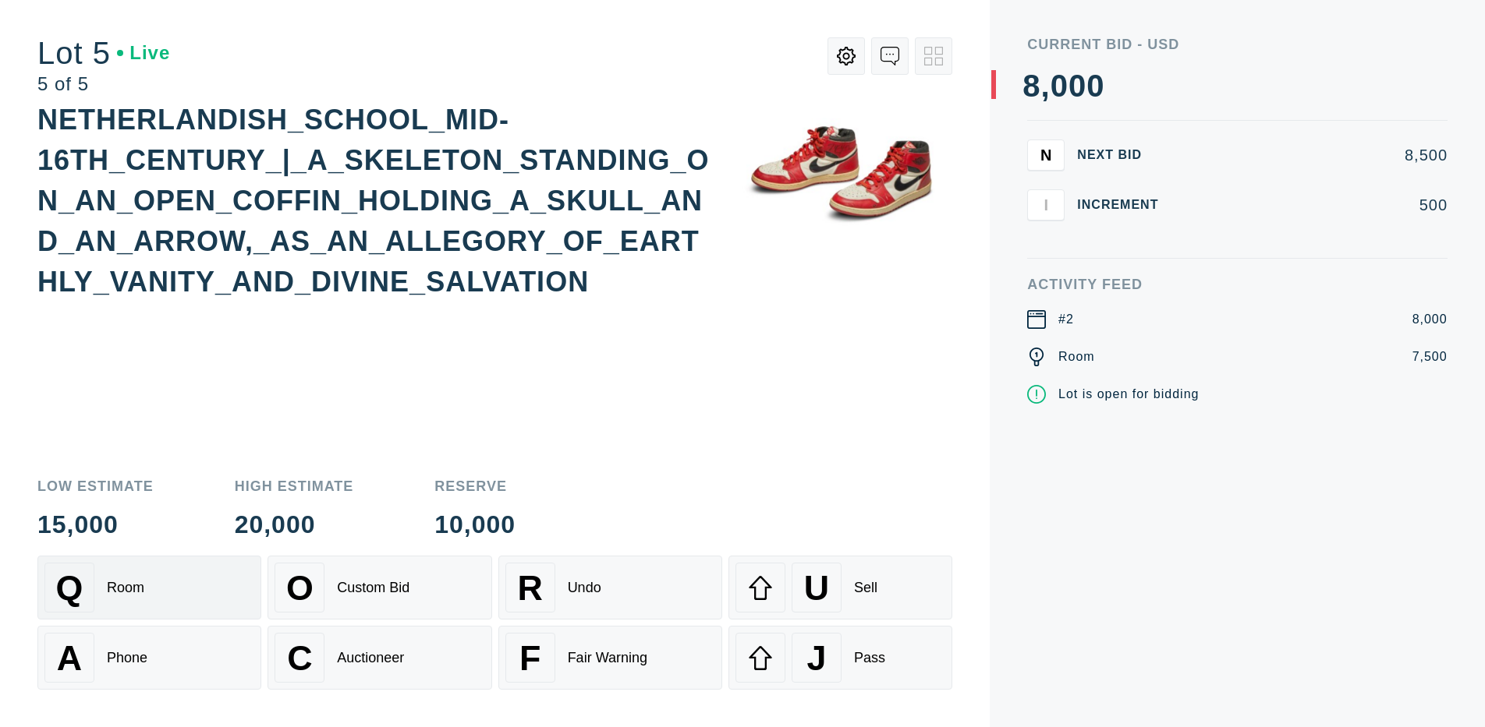
click at [149, 588] on div "Q Room" at bounding box center [149, 588] width 210 height 50
click at [840, 588] on div "U" at bounding box center [816, 588] width 50 height 50
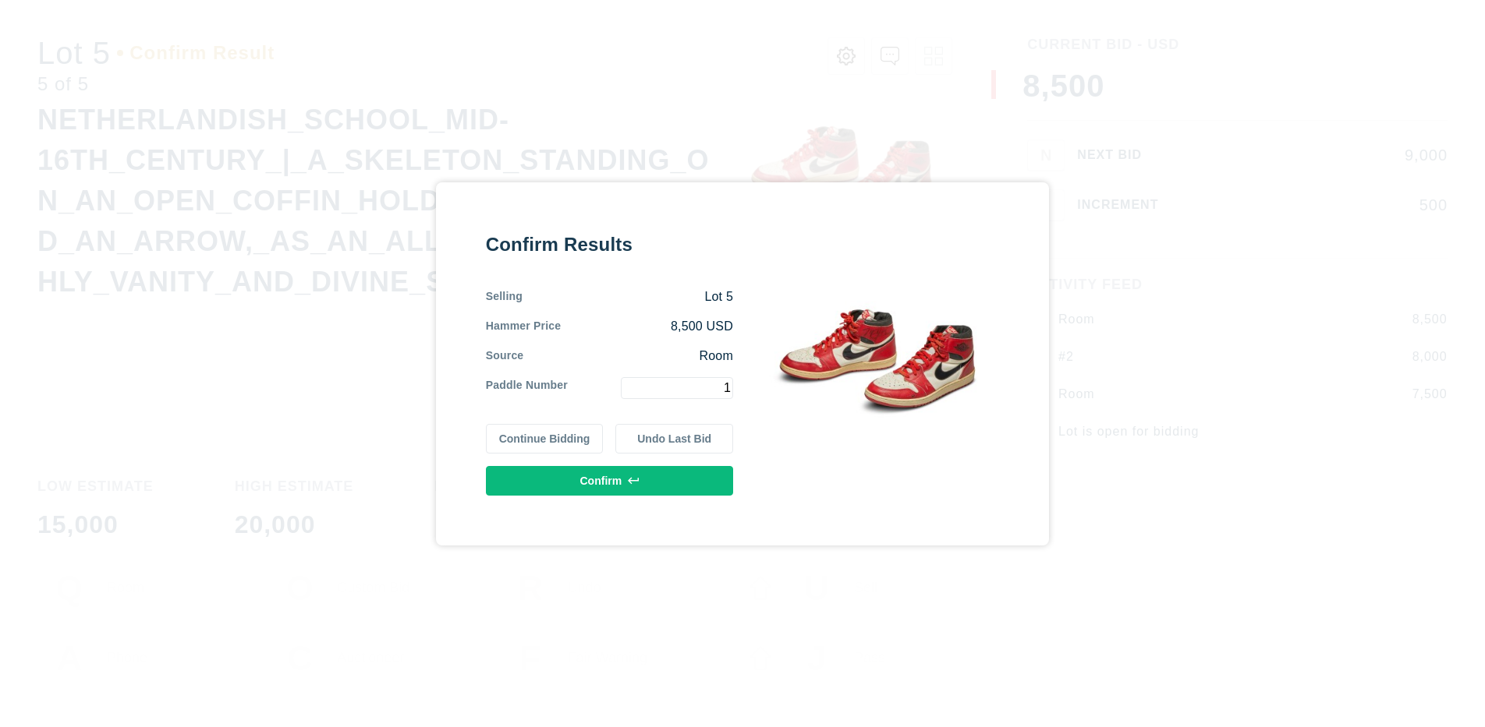
type input "1"
click at [609, 480] on button "Confirm" at bounding box center [609, 481] width 247 height 30
